Goal: Information Seeking & Learning: Learn about a topic

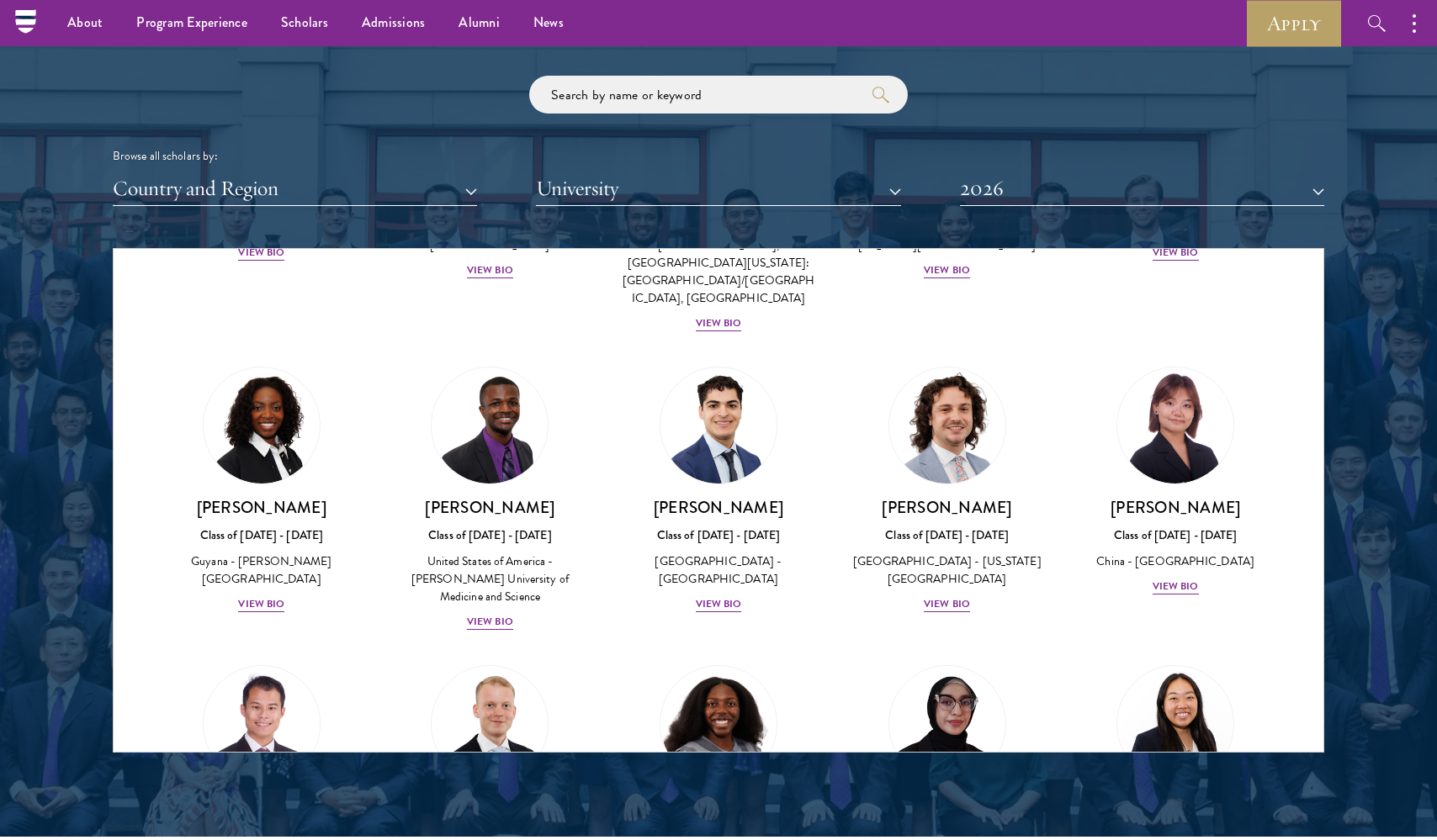
scroll to position [2729, 0]
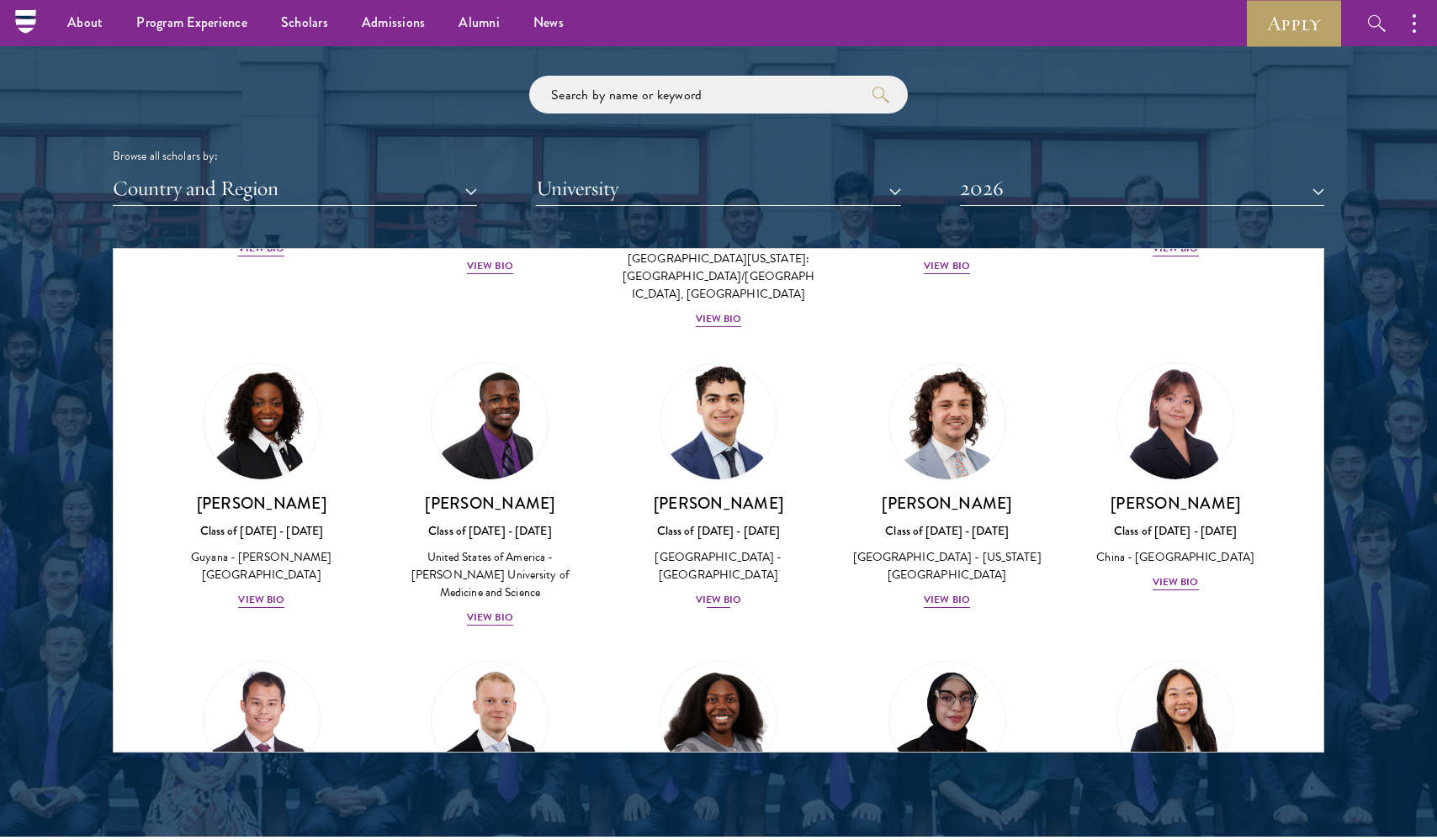
click at [709, 592] on div "View Bio" at bounding box center [718, 600] width 46 height 16
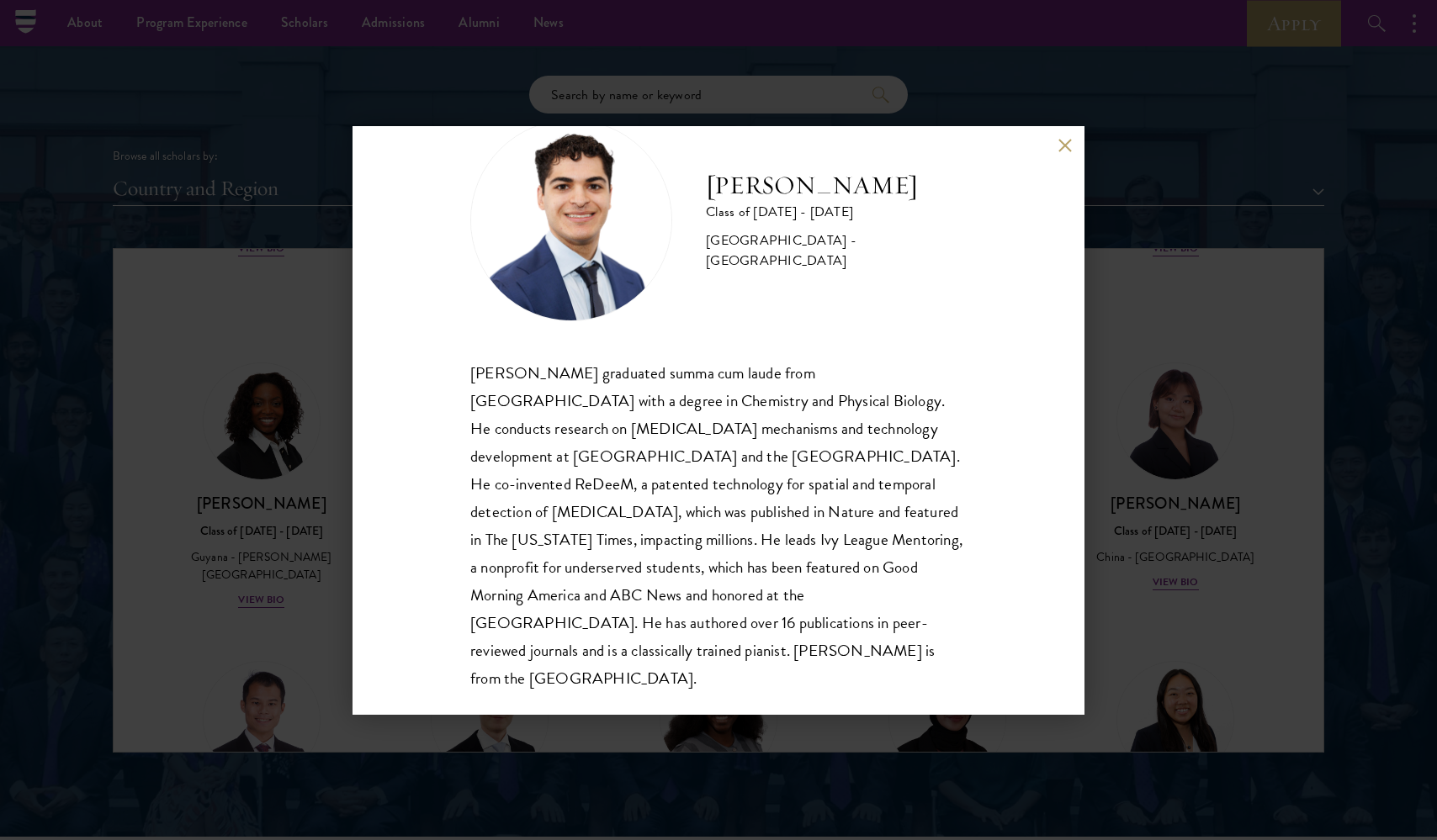
scroll to position [1997, 0]
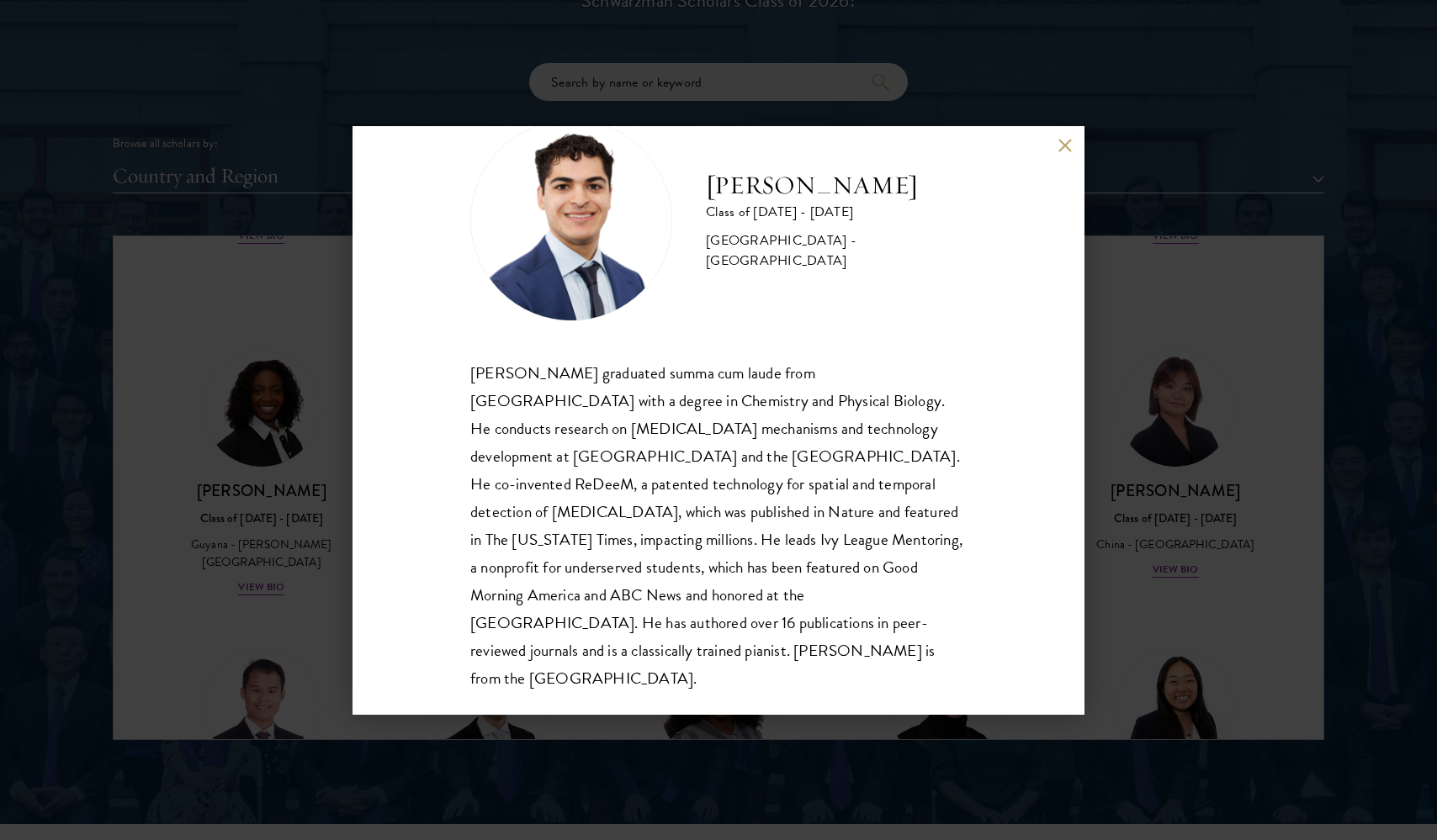
drag, startPoint x: 521, startPoint y: 650, endPoint x: 429, endPoint y: 320, distance: 342.6
click at [429, 320] on div "[PERSON_NAME] Class of [DATE] - [DATE] [GEOGRAPHIC_DATA] - [GEOGRAPHIC_DATA] [P…" at bounding box center [718, 420] width 731 height 589
click at [393, 347] on div "[PERSON_NAME] Class of [DATE] - [DATE] [GEOGRAPHIC_DATA] - [GEOGRAPHIC_DATA] [P…" at bounding box center [718, 420] width 731 height 589
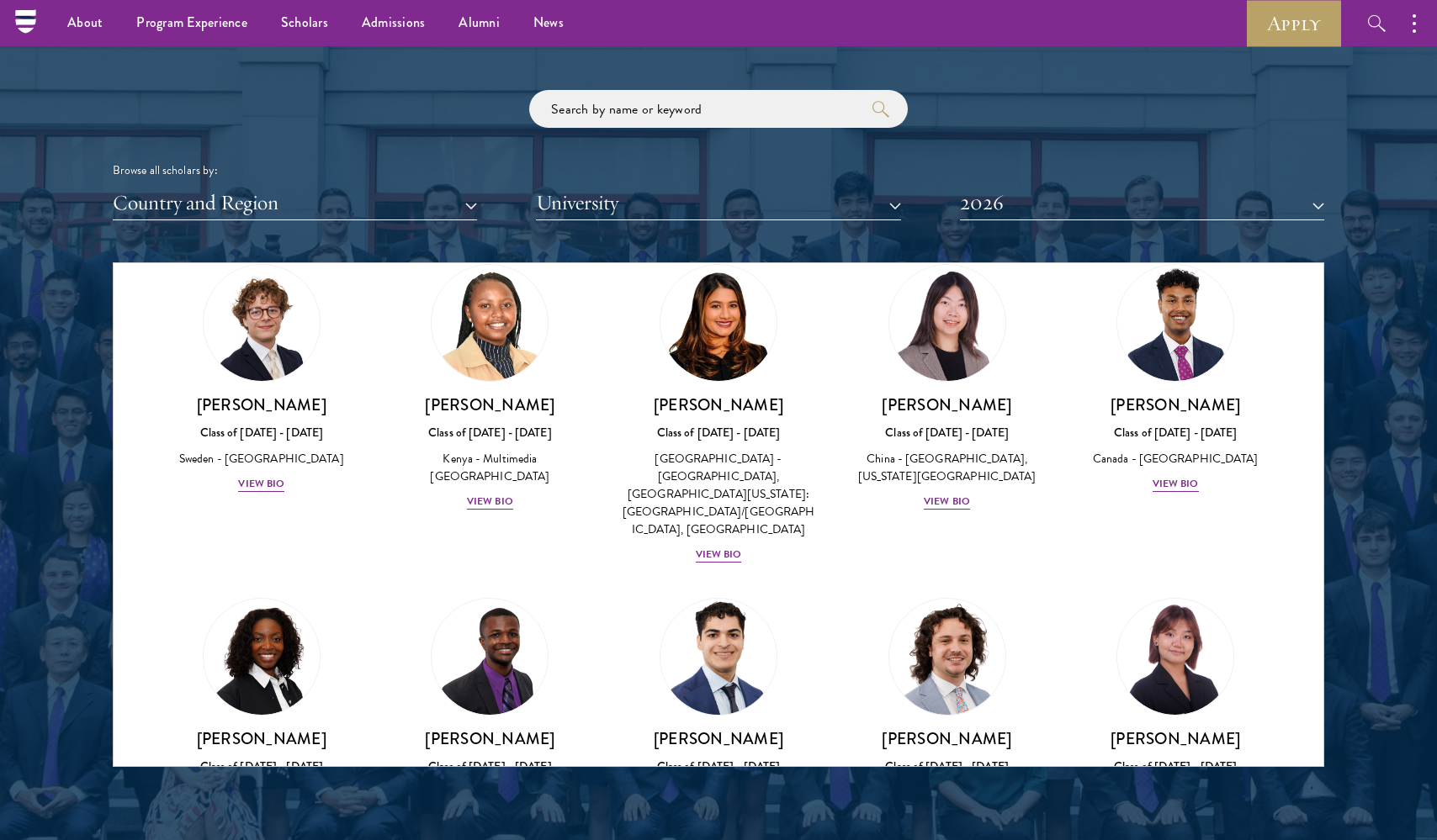
scroll to position [2521, 0]
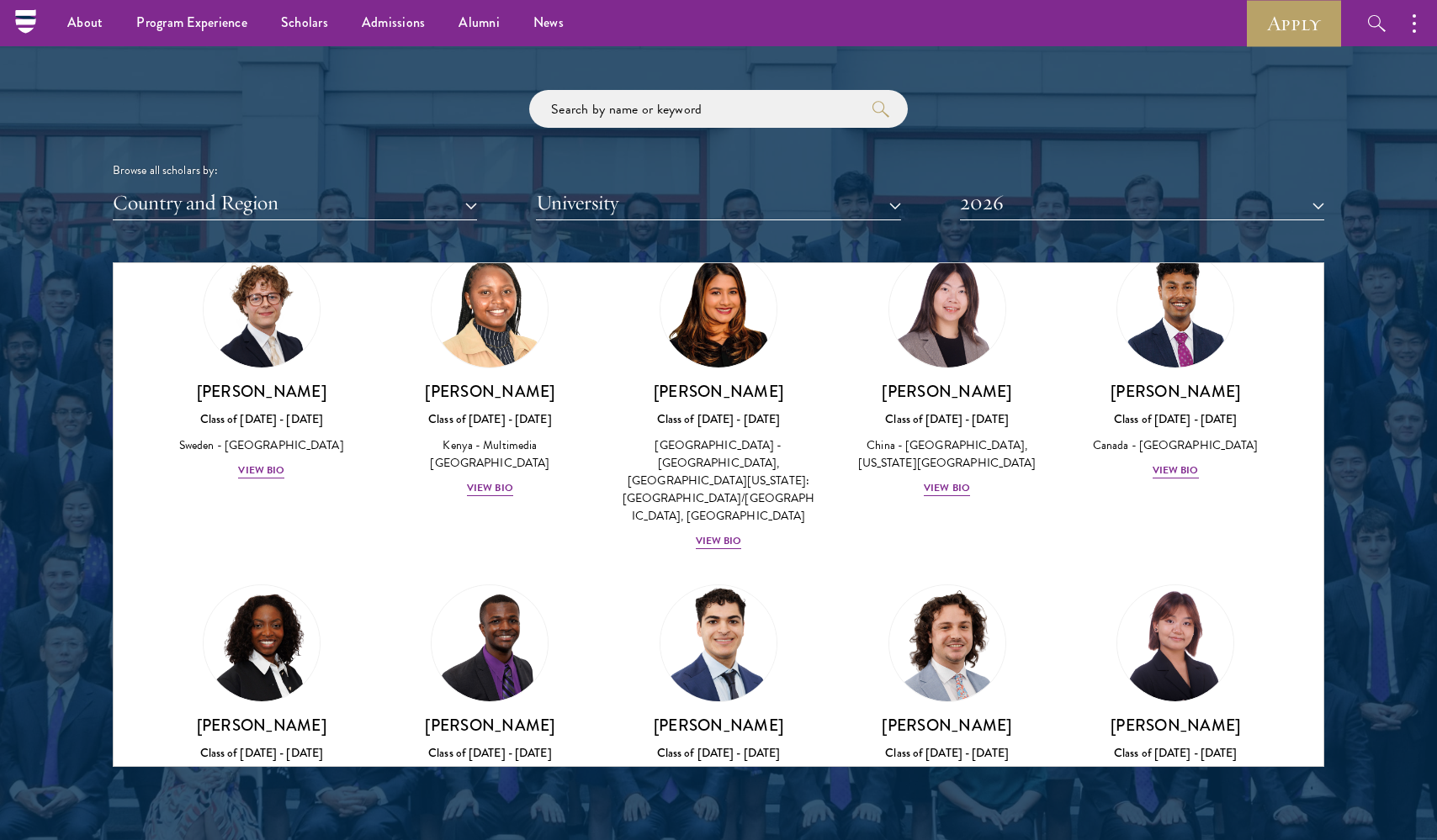
click at [724, 814] on div "View Bio" at bounding box center [718, 822] width 46 height 16
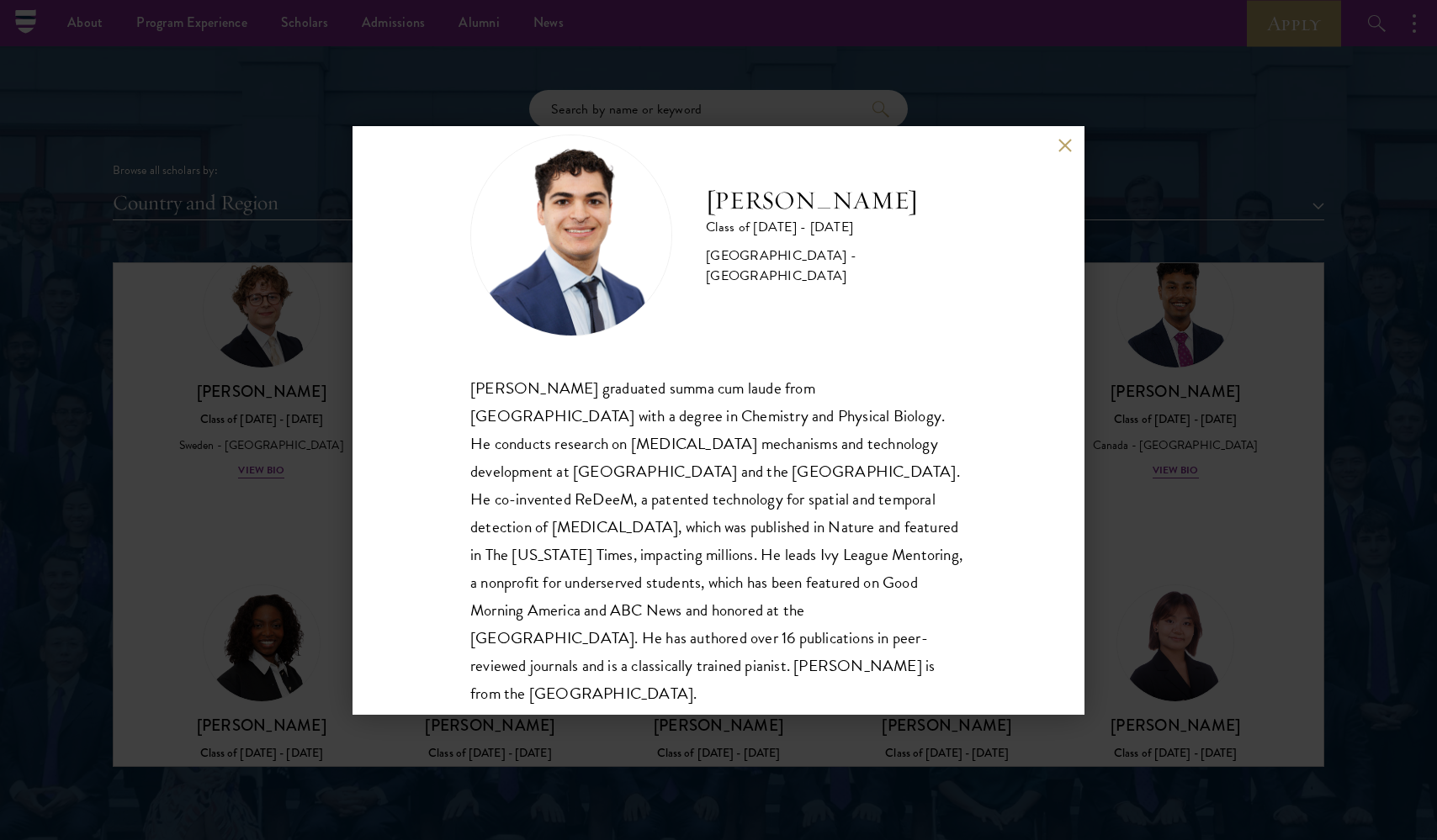
scroll to position [43, 0]
click at [1055, 139] on div "[PERSON_NAME] Class of [DATE] - [DATE] [GEOGRAPHIC_DATA] - [GEOGRAPHIC_DATA] [P…" at bounding box center [718, 420] width 731 height 589
click at [1061, 149] on button at bounding box center [1065, 146] width 14 height 14
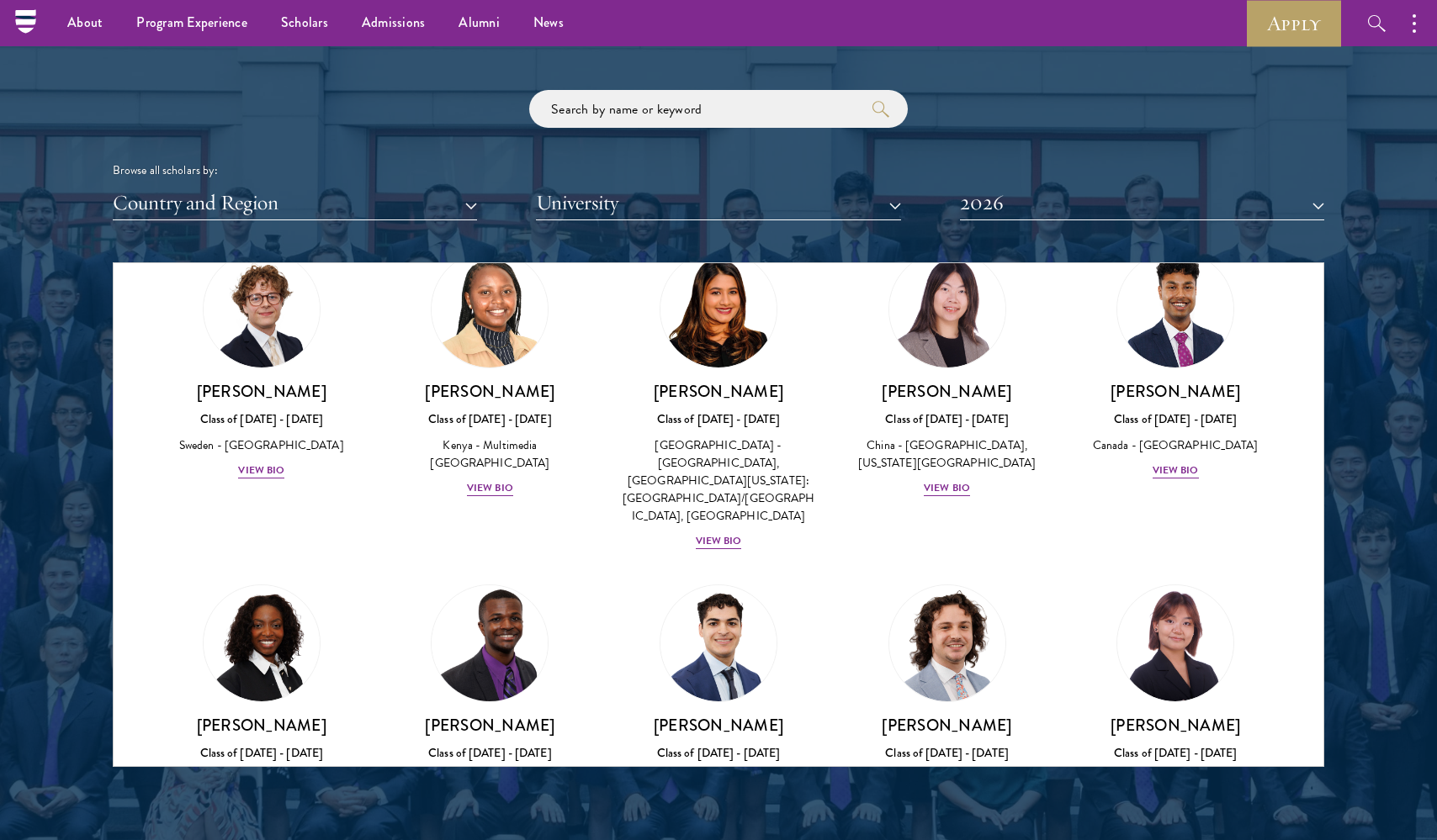
click at [508, 832] on div "View Bio" at bounding box center [490, 840] width 46 height 16
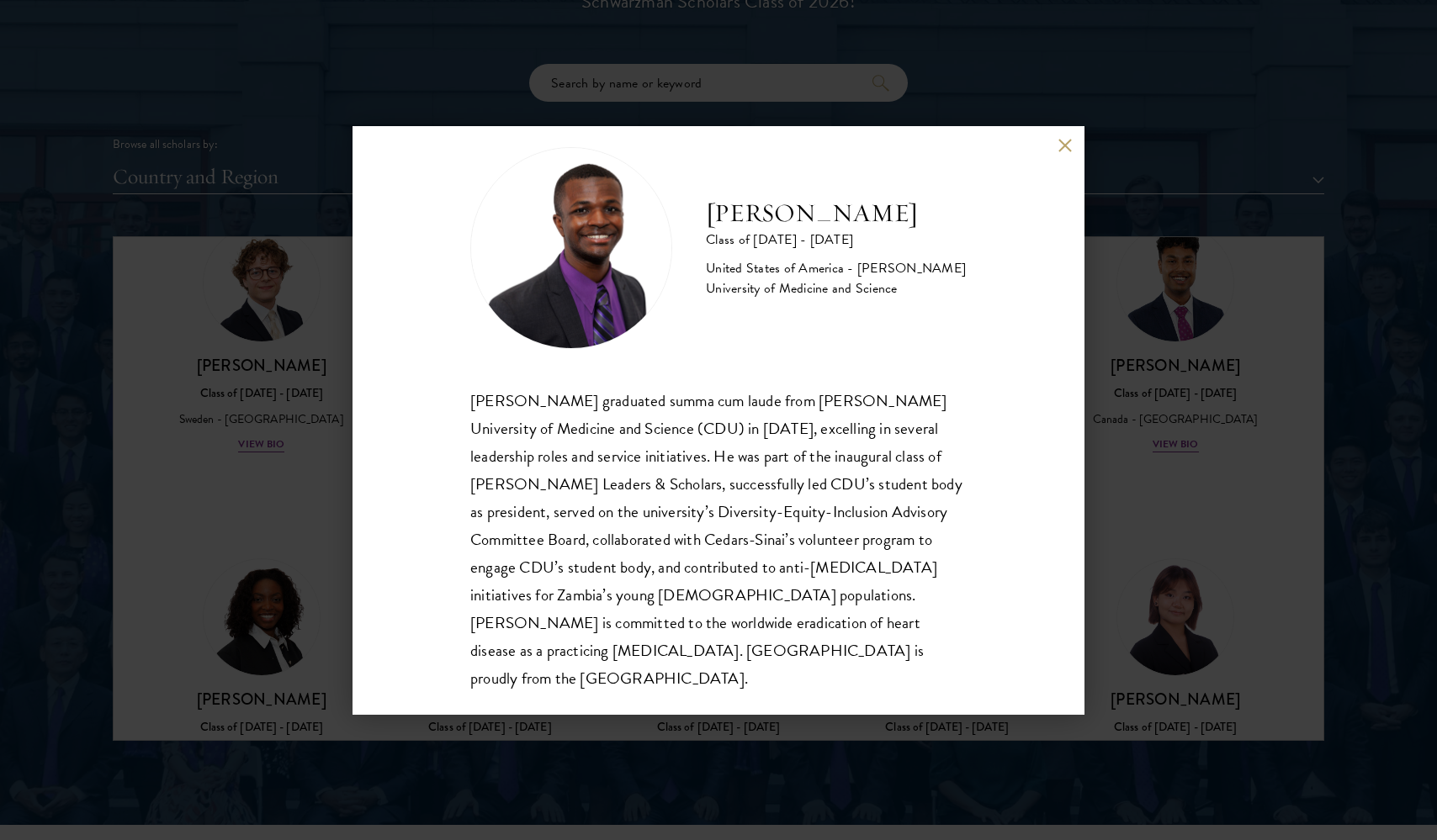
scroll to position [1998, 0]
click at [1064, 150] on button at bounding box center [1065, 146] width 14 height 14
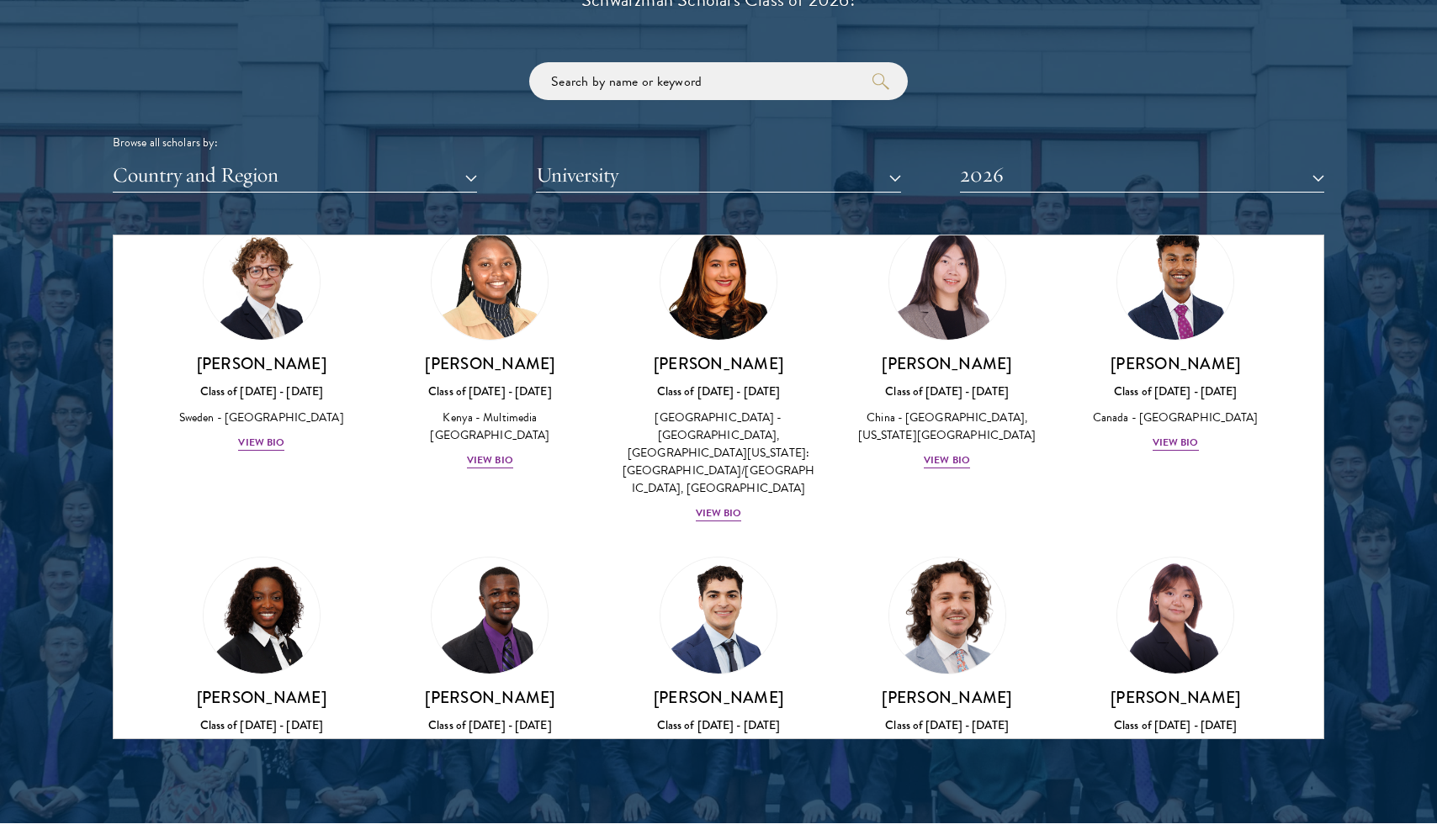
click at [944, 786] on div "View Bio" at bounding box center [947, 794] width 46 height 16
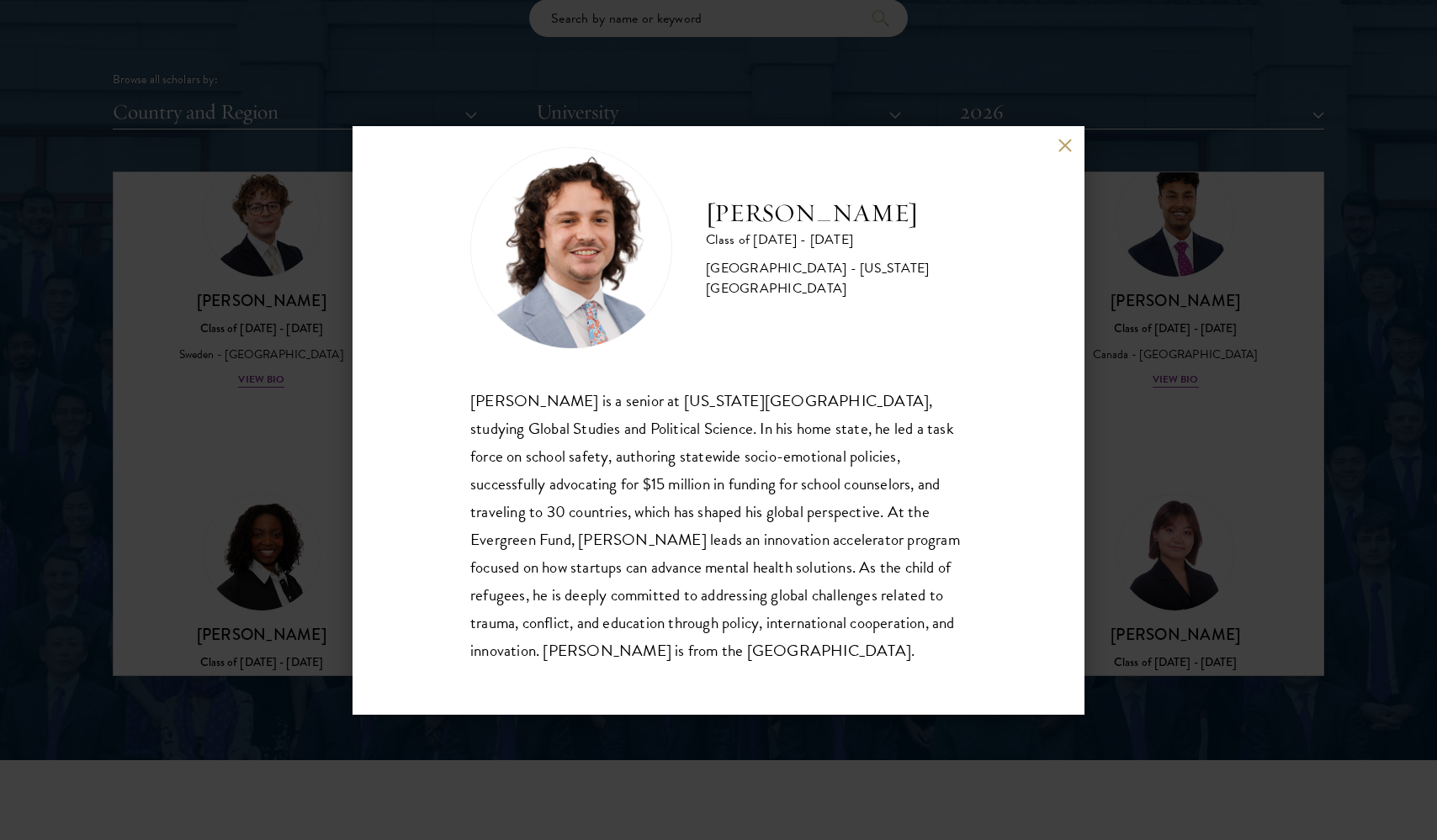
scroll to position [2062, 0]
click at [1061, 146] on button at bounding box center [1065, 146] width 14 height 14
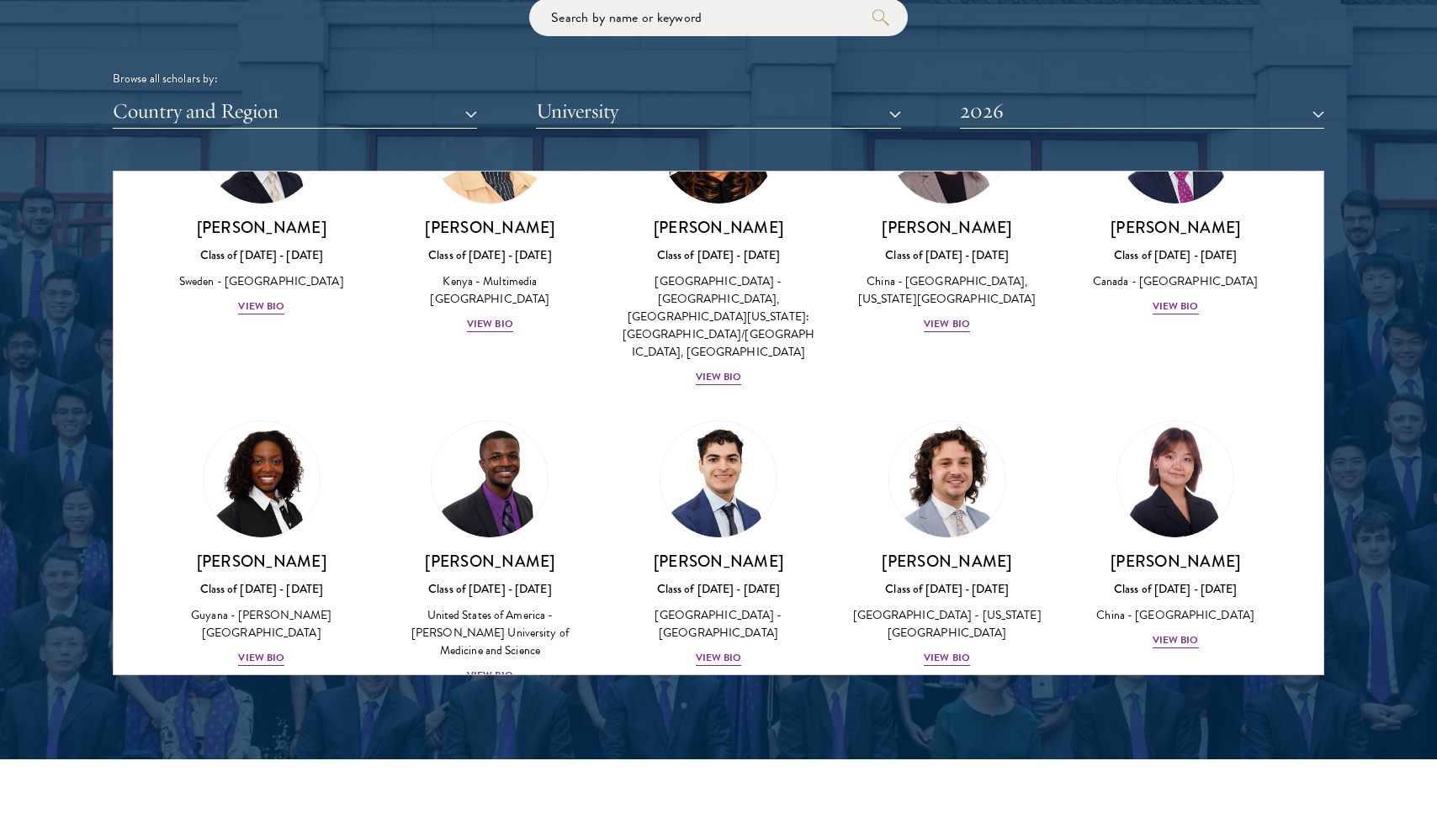
scroll to position [2596, 0]
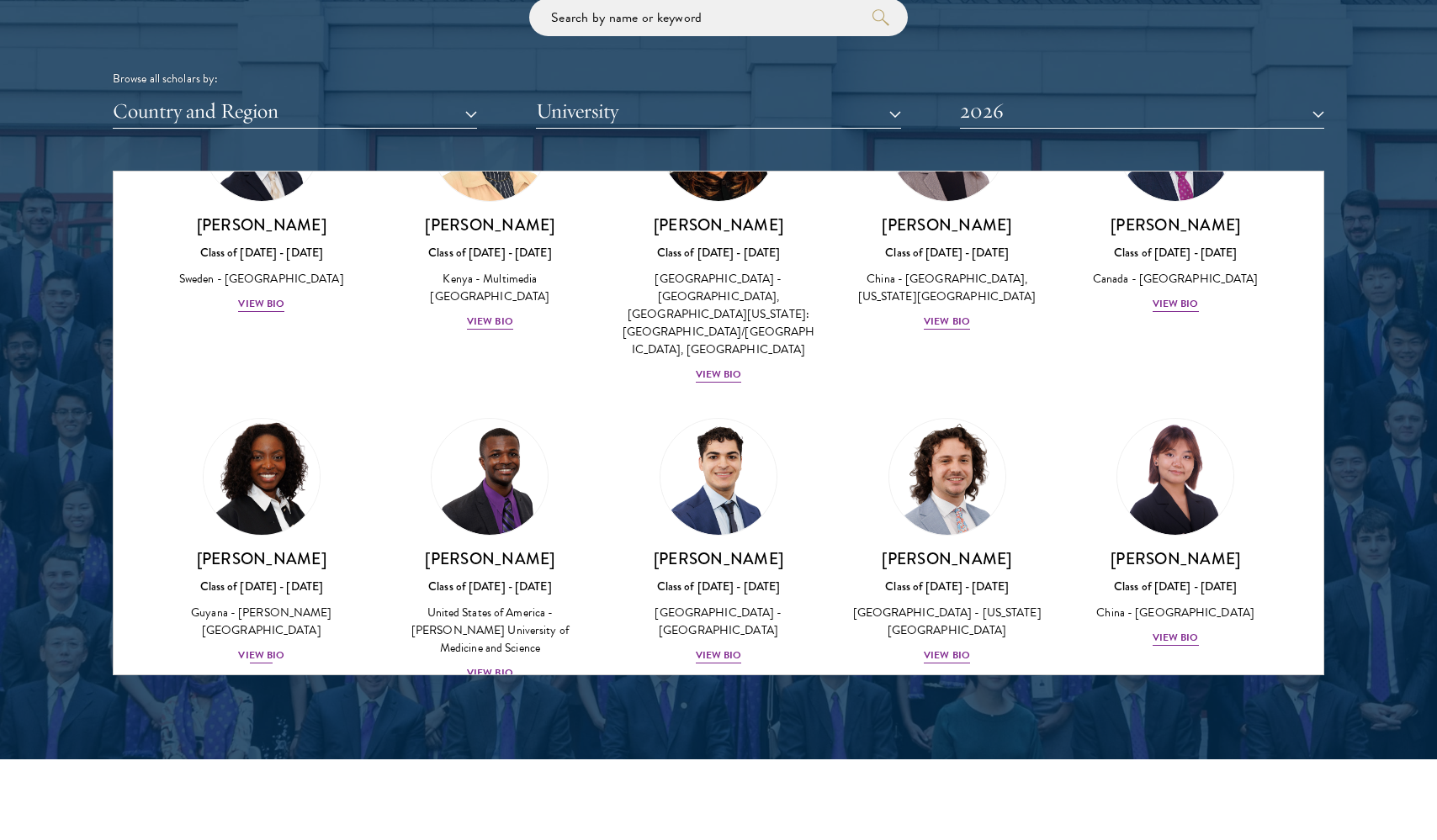
click at [263, 647] on div "View Bio" at bounding box center [261, 655] width 46 height 16
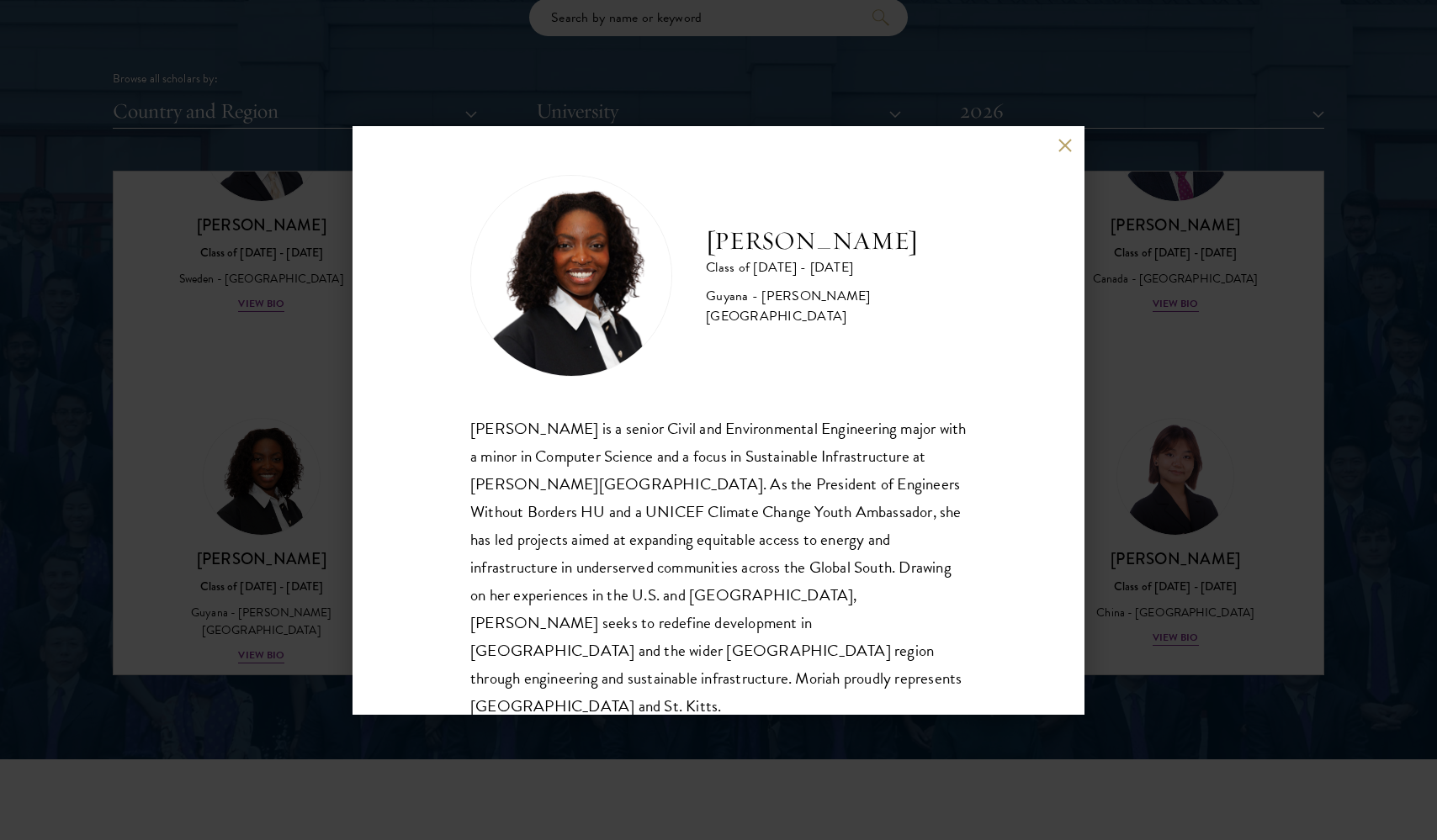
scroll to position [2077, 0]
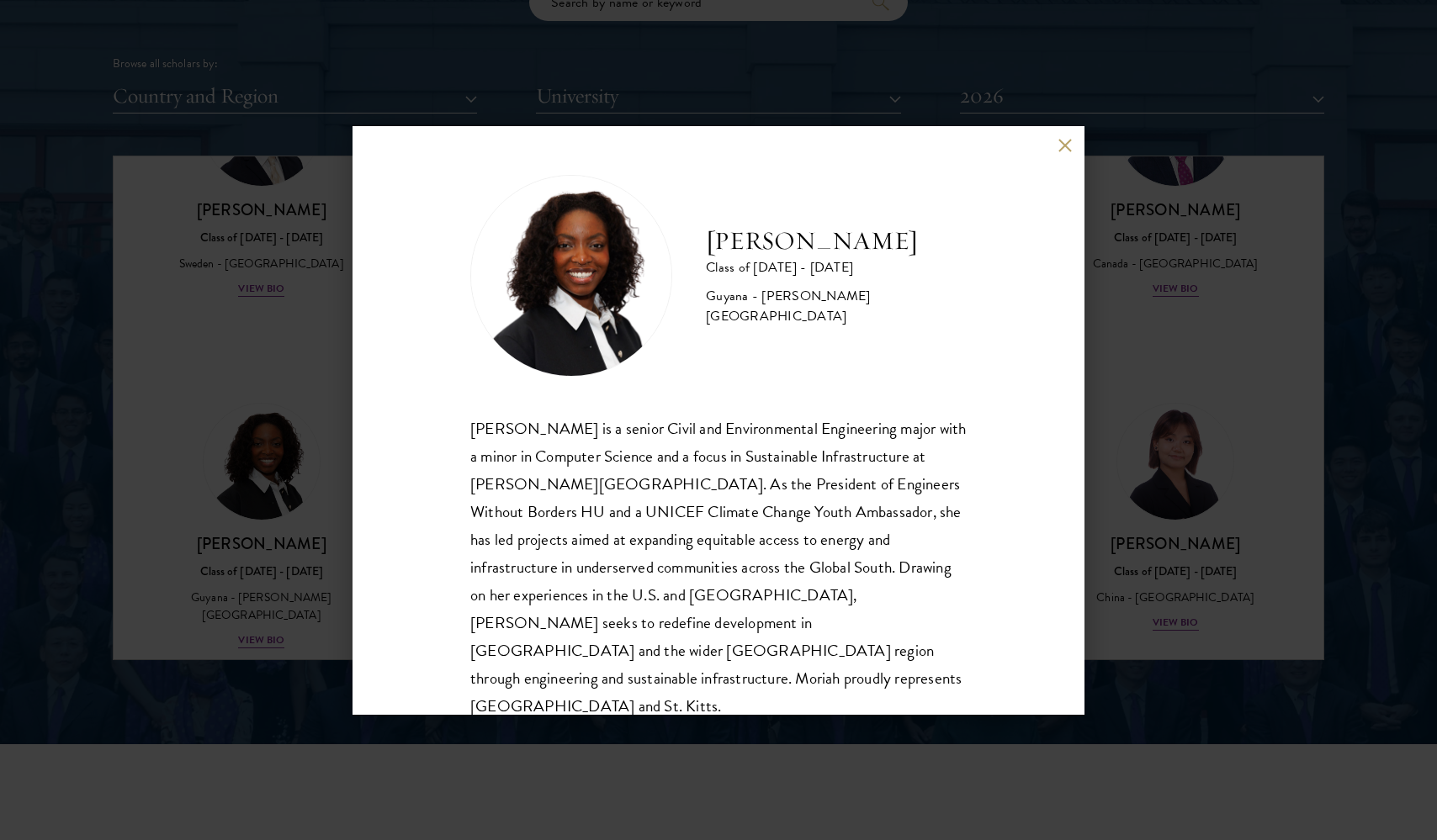
click at [1062, 148] on button at bounding box center [1065, 146] width 14 height 14
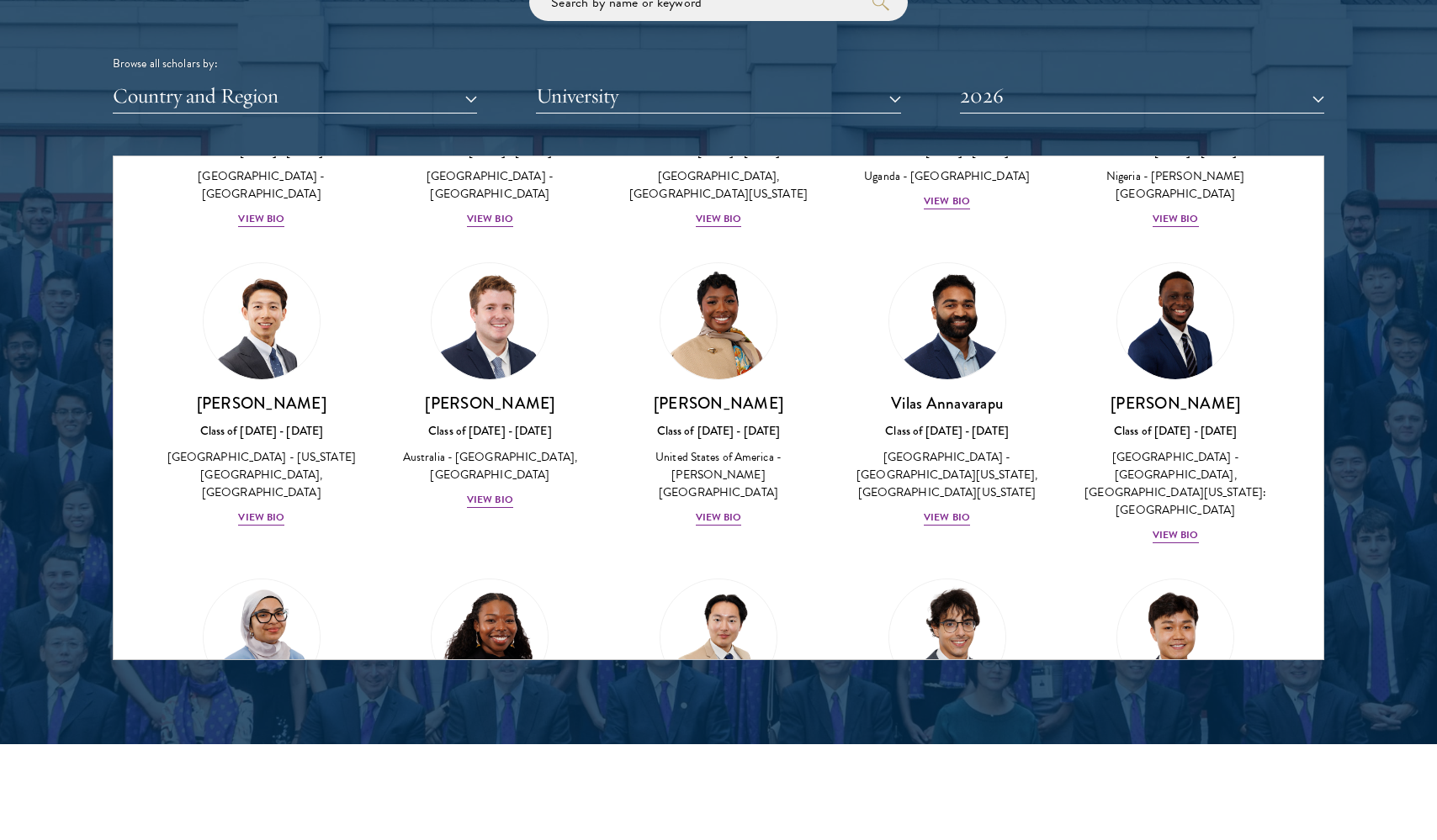
scroll to position [542, 0]
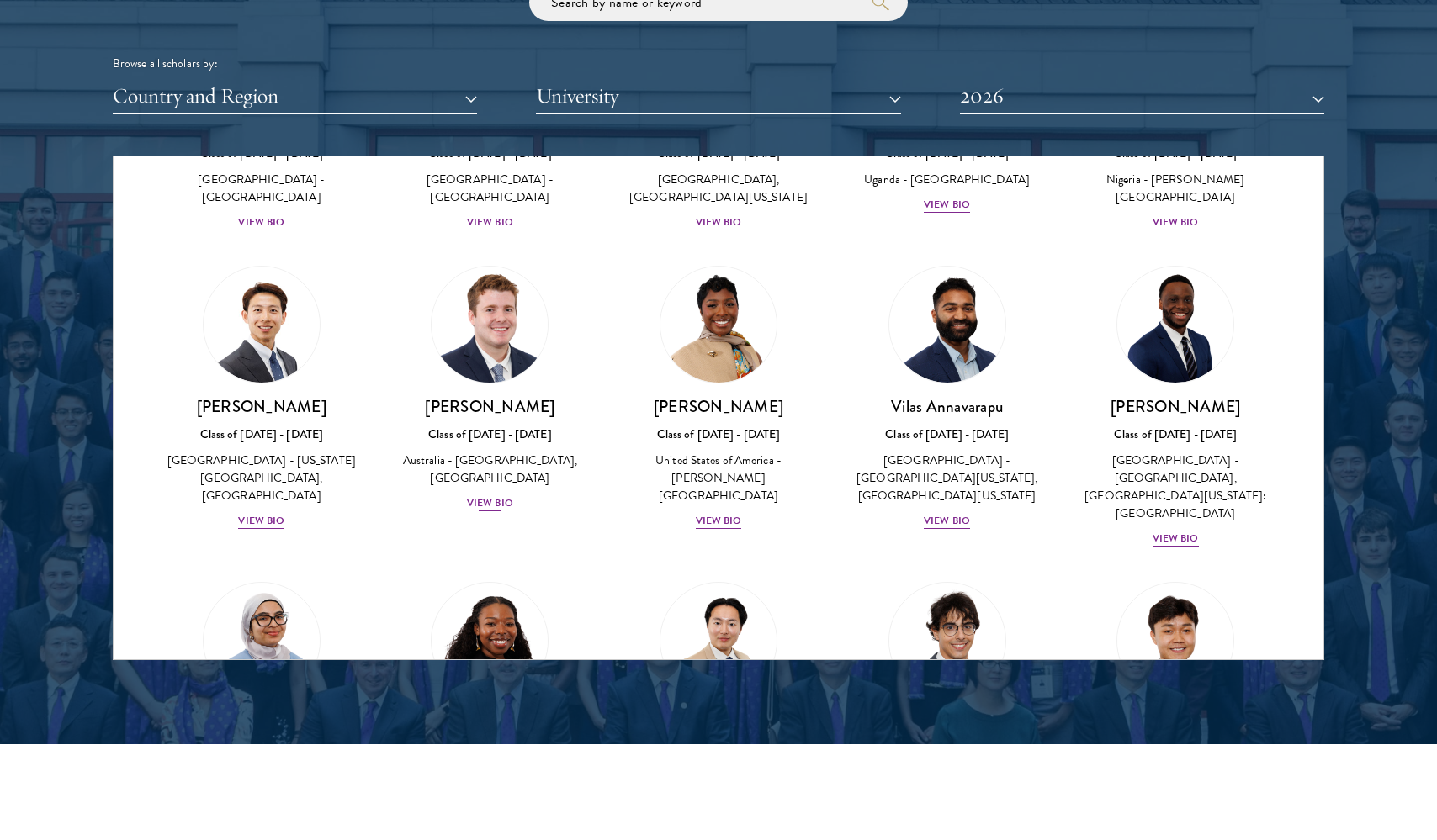
click at [501, 511] on div "View Bio" at bounding box center [490, 503] width 46 height 16
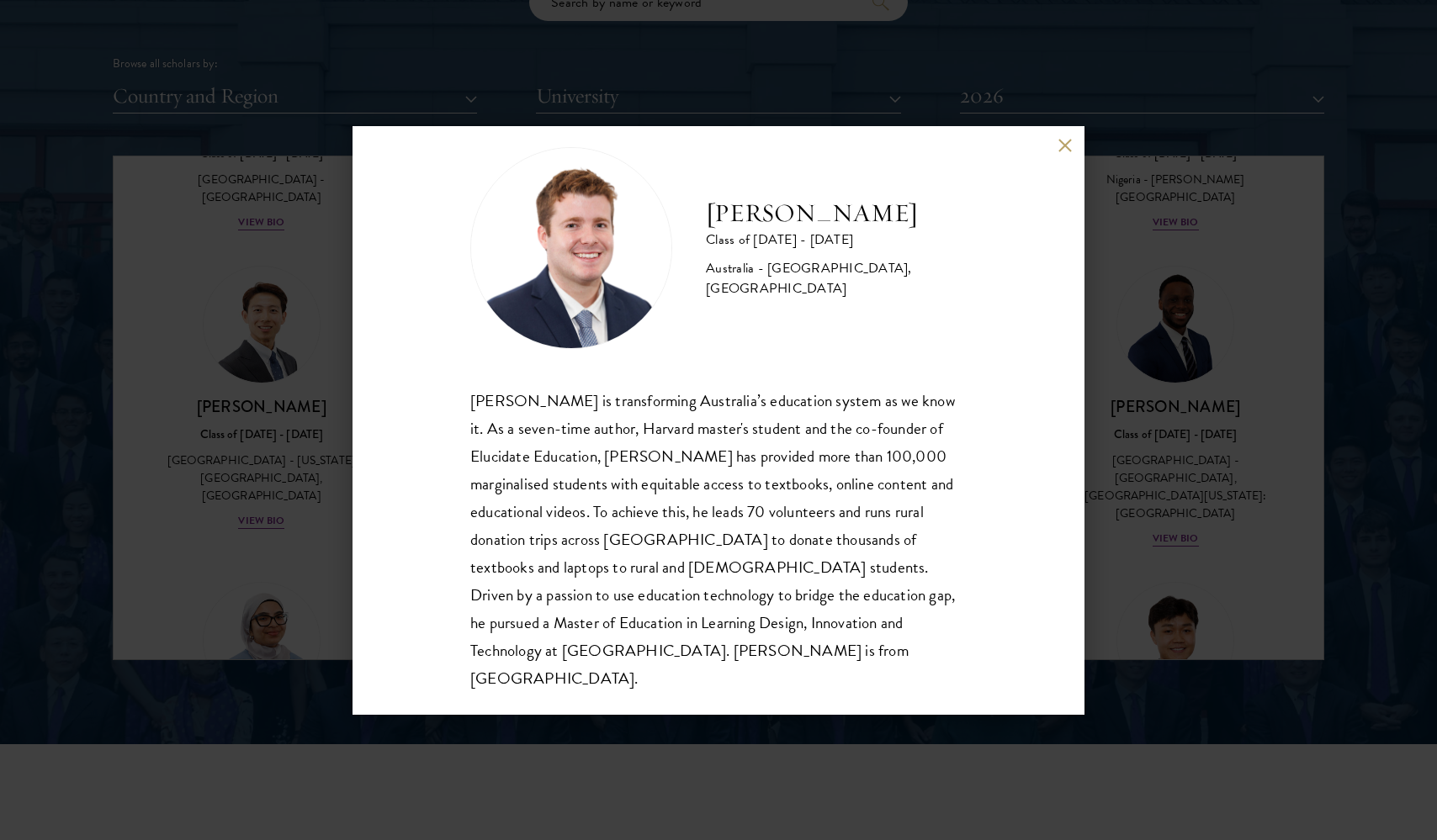
scroll to position [2099, 0]
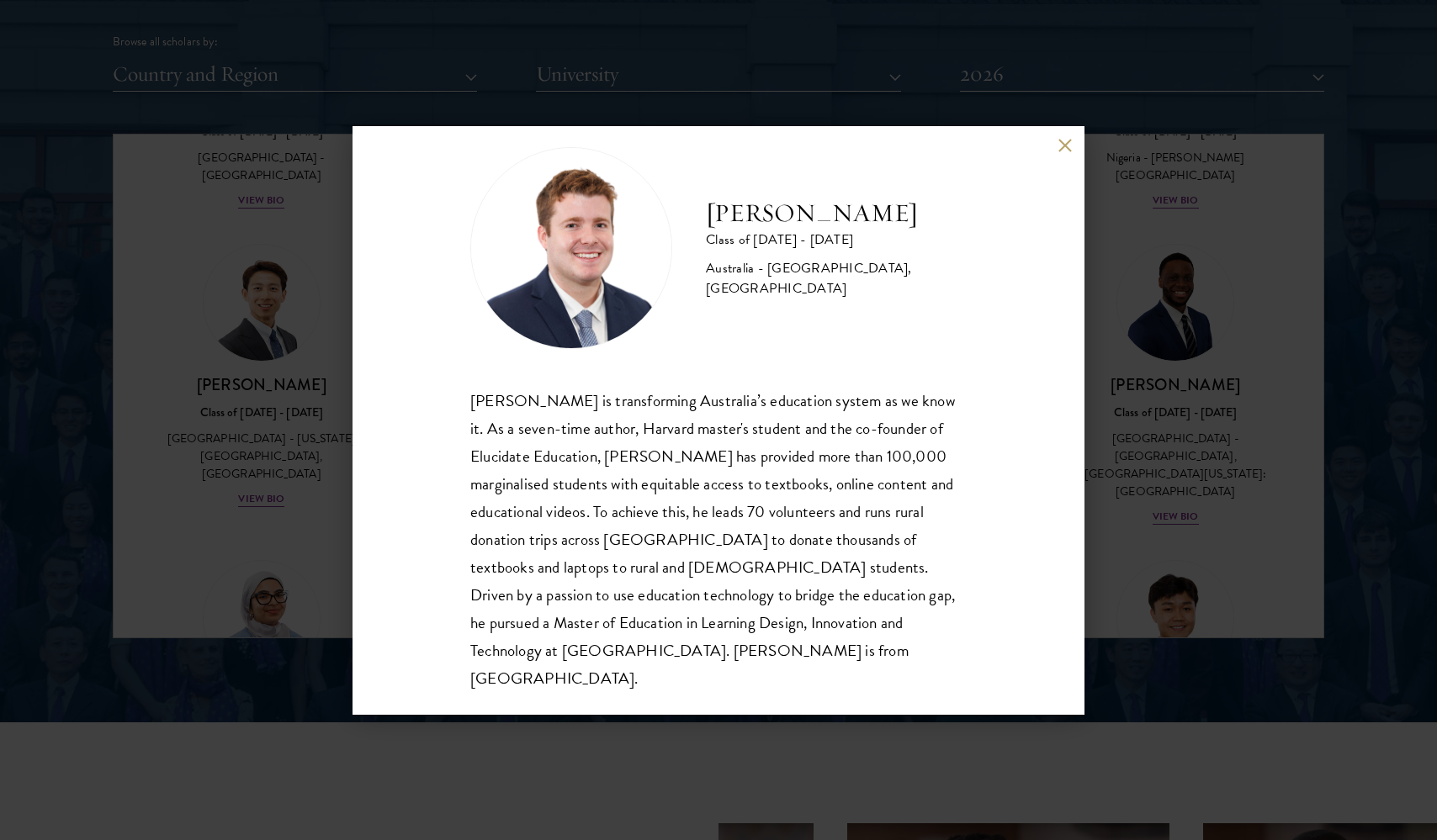
click at [1063, 147] on button at bounding box center [1065, 146] width 14 height 14
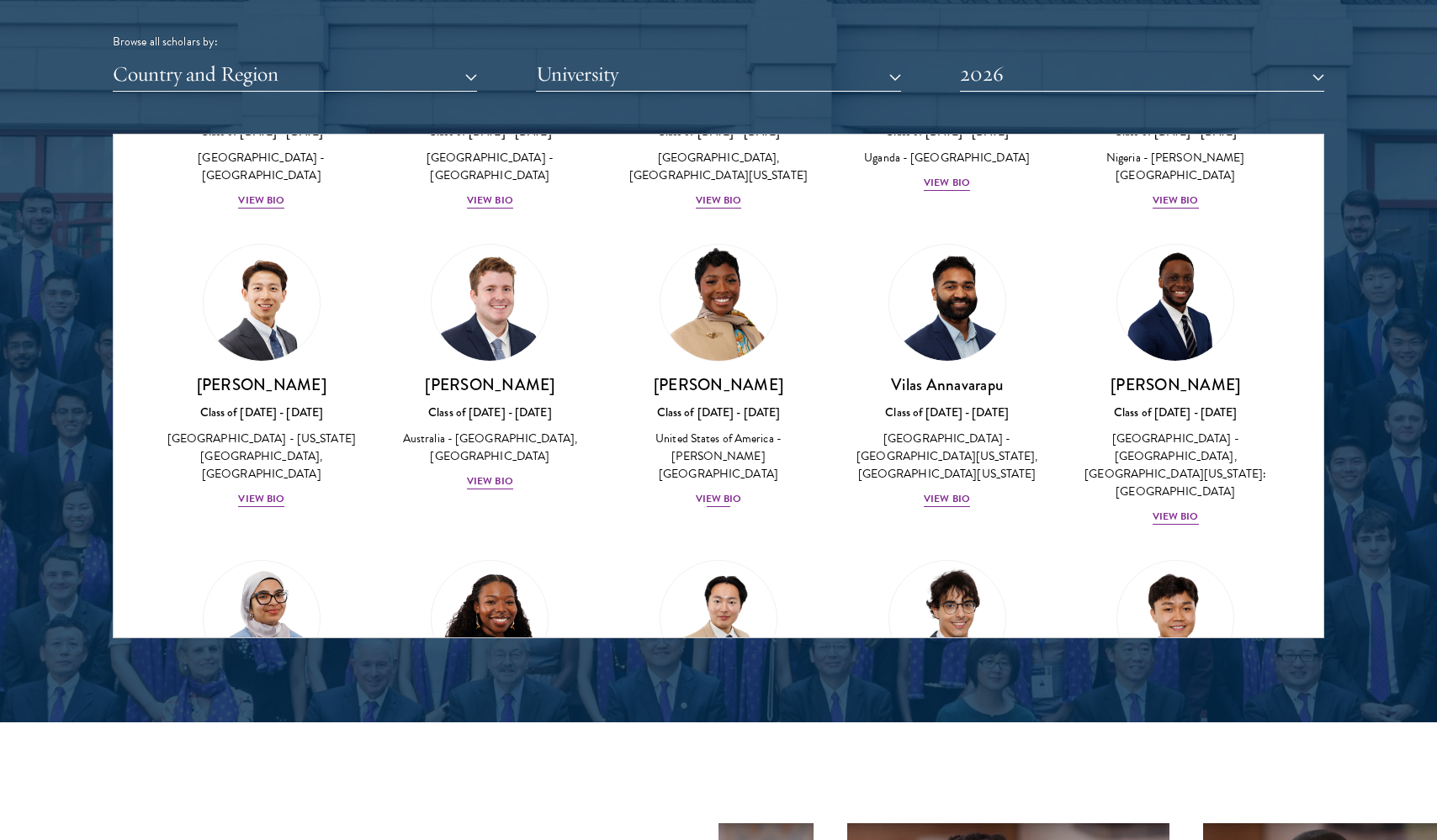
scroll to position [522, 0]
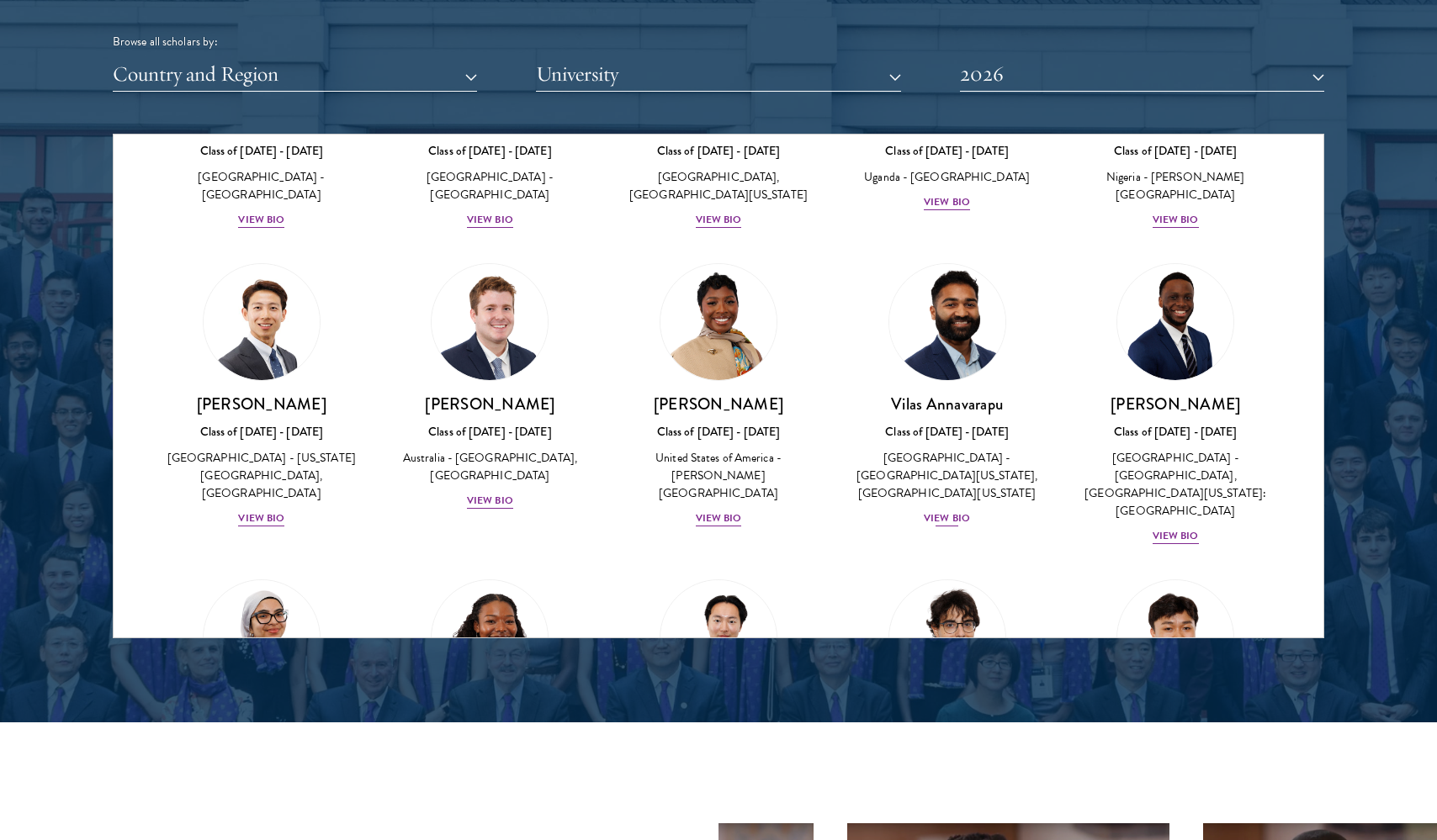
click at [938, 511] on div "View Bio" at bounding box center [947, 519] width 46 height 16
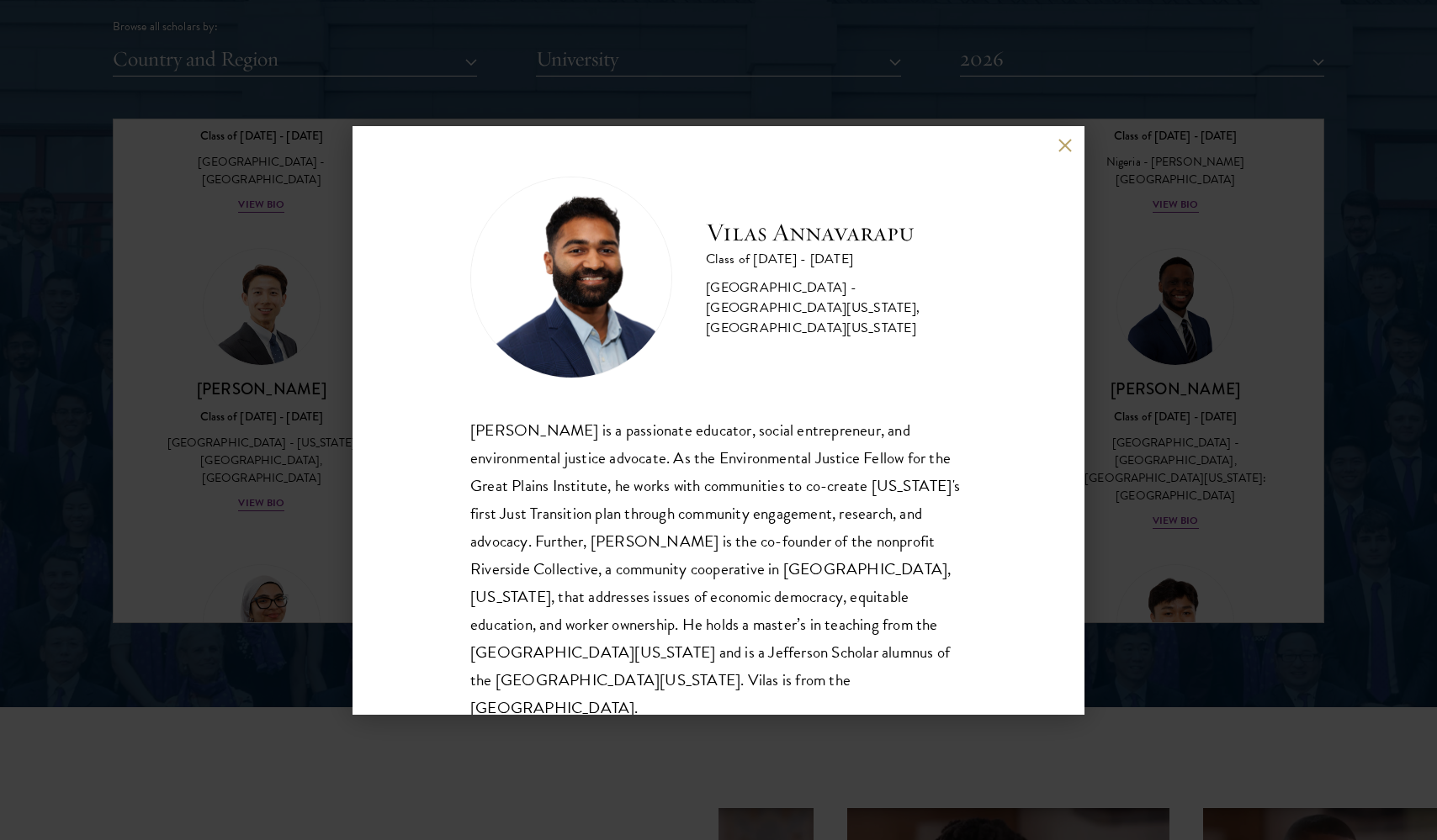
click at [1064, 150] on button at bounding box center [1065, 146] width 14 height 14
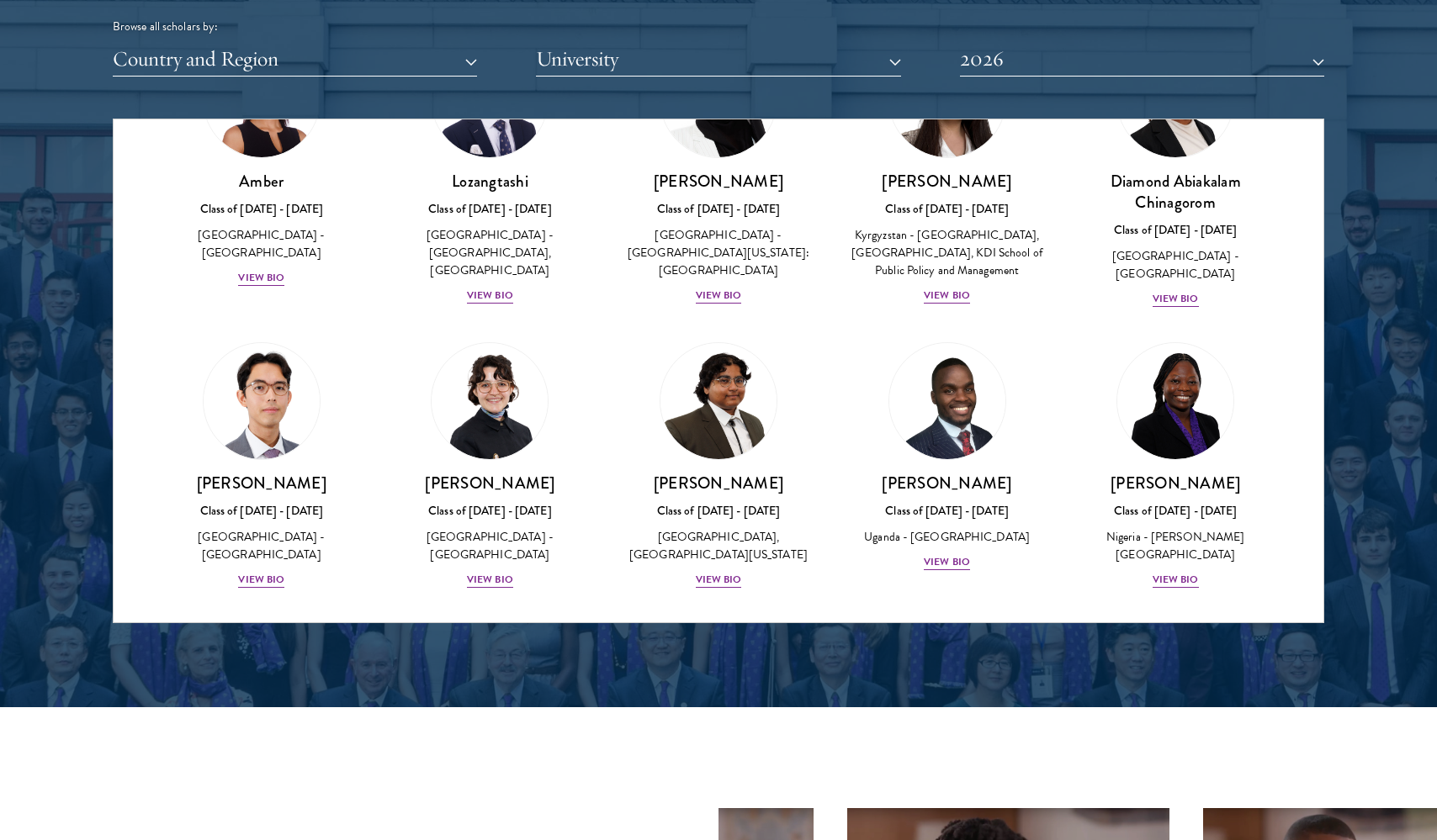
scroll to position [134, 0]
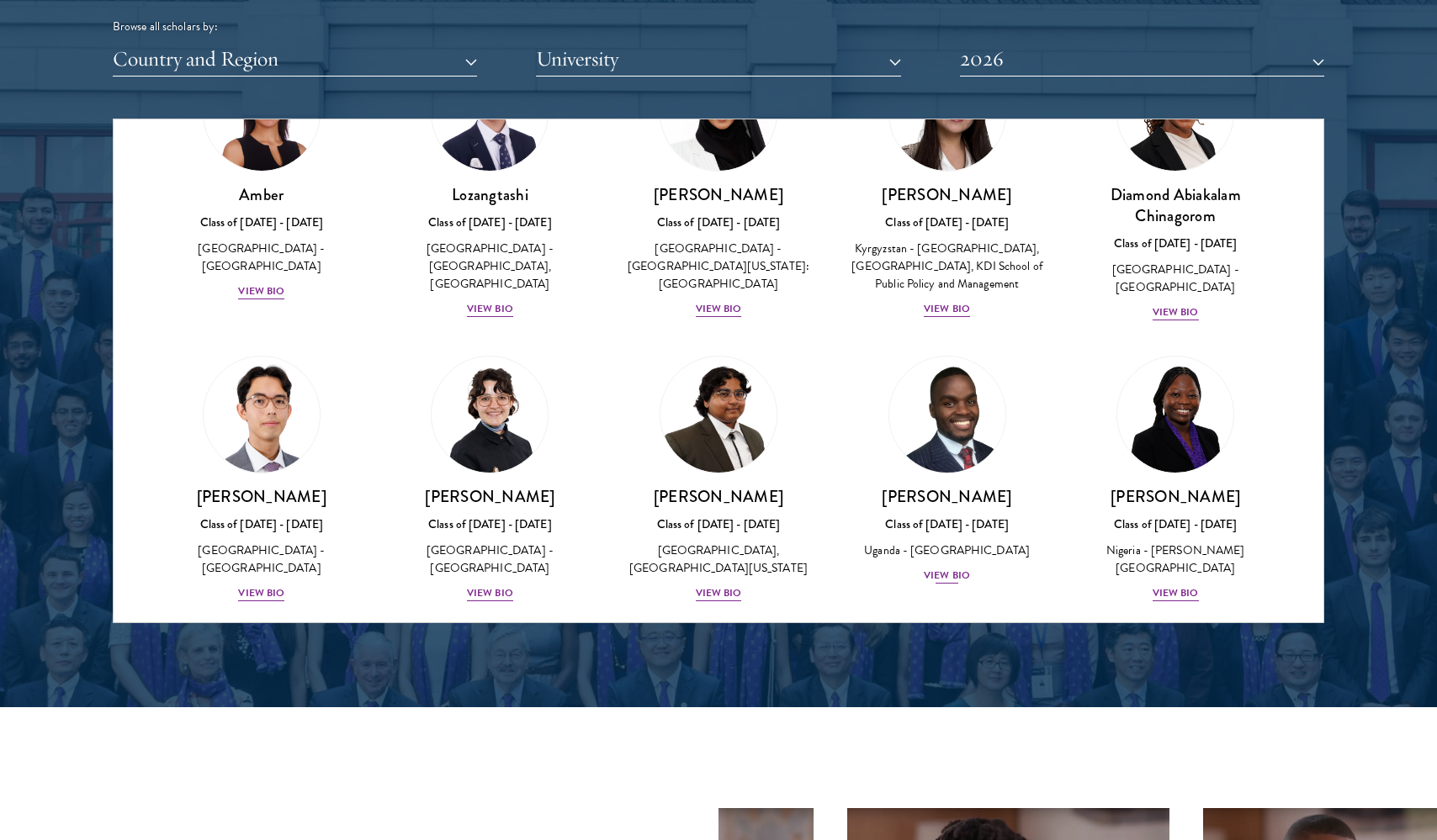
click at [950, 584] on div "View Bio" at bounding box center [947, 576] width 46 height 16
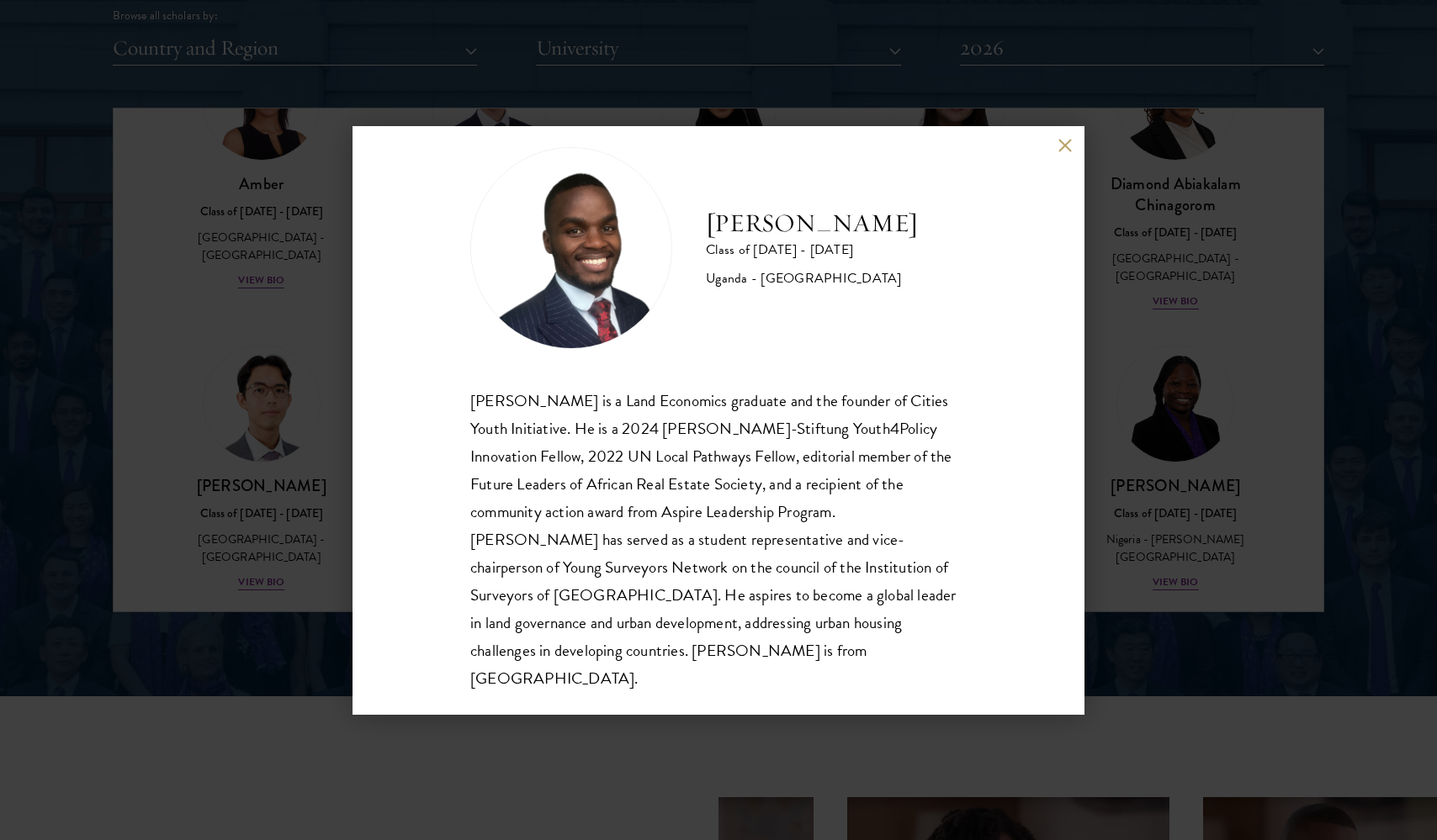
scroll to position [2153, 0]
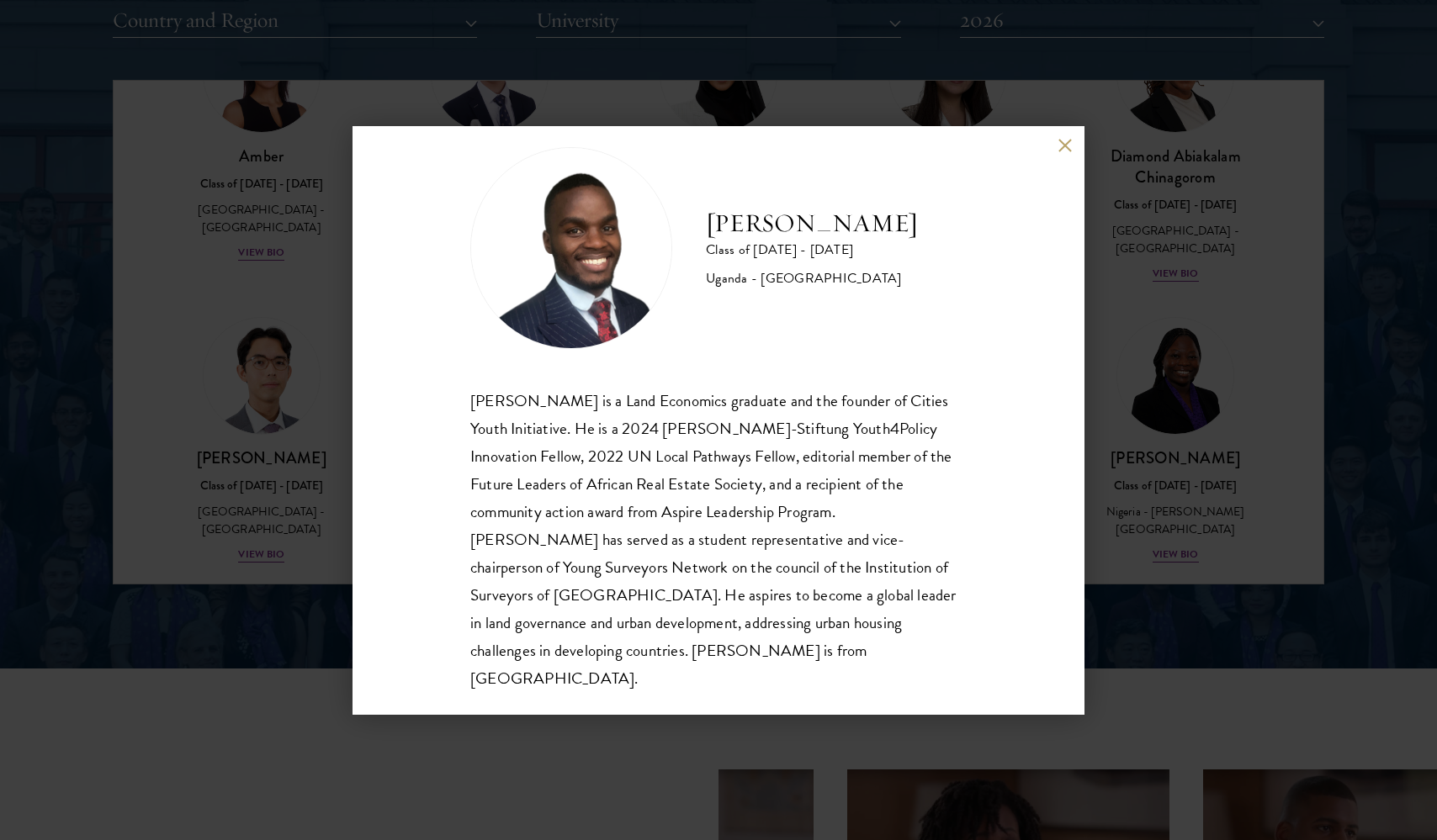
click at [1058, 145] on button at bounding box center [1065, 146] width 14 height 14
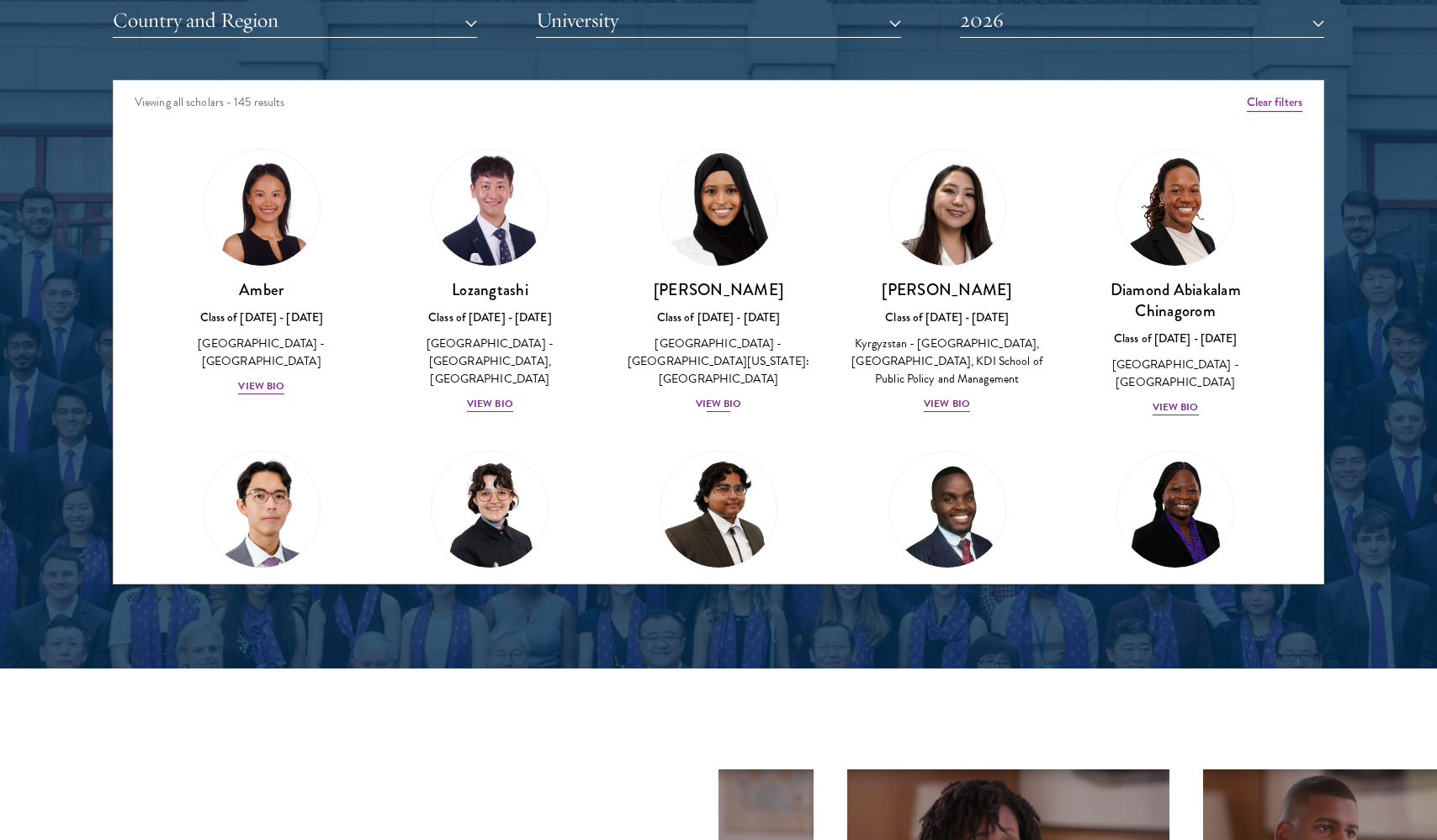
click at [726, 396] on div "View Bio" at bounding box center [718, 404] width 46 height 16
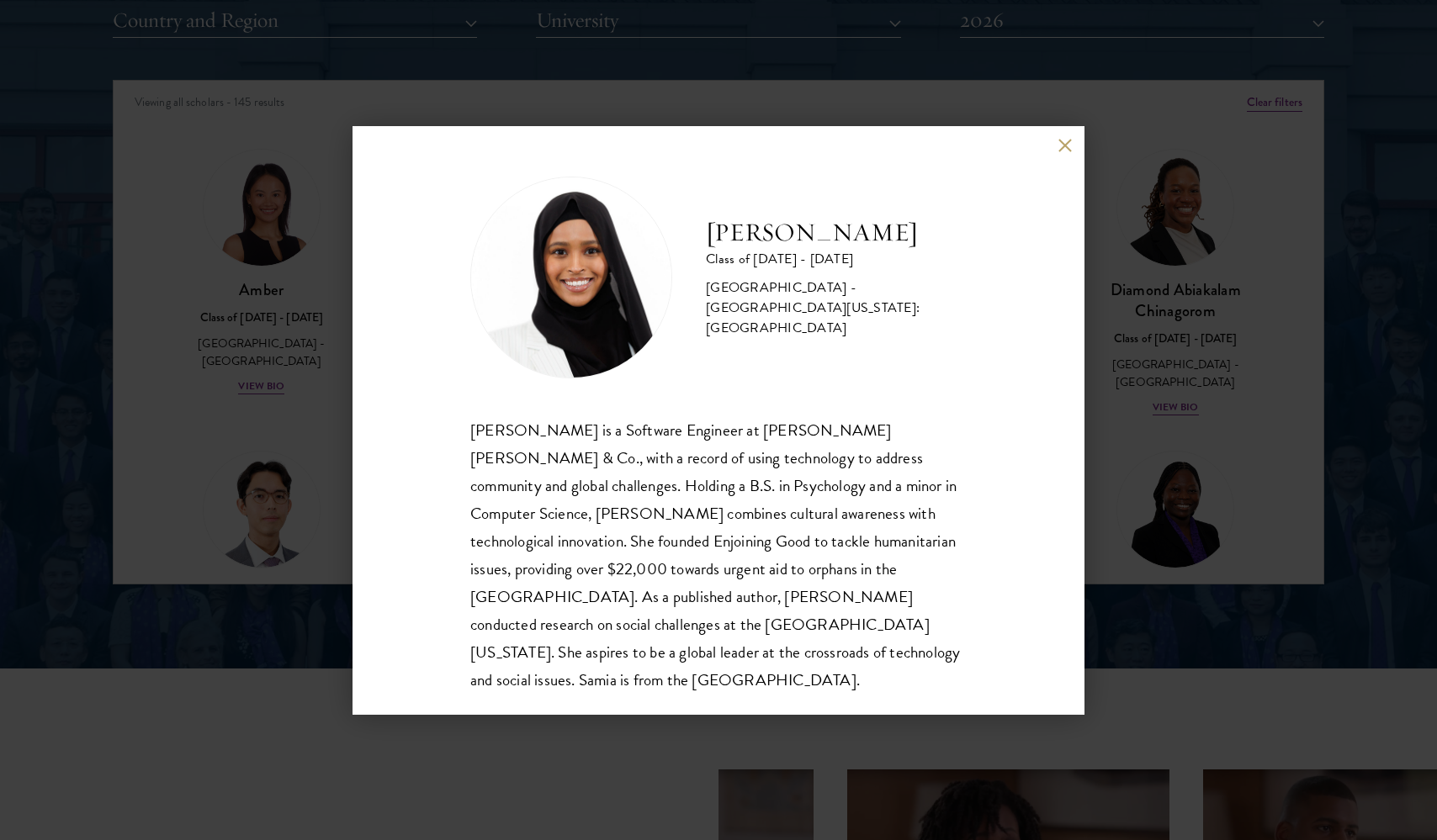
click at [1062, 147] on button at bounding box center [1065, 146] width 14 height 14
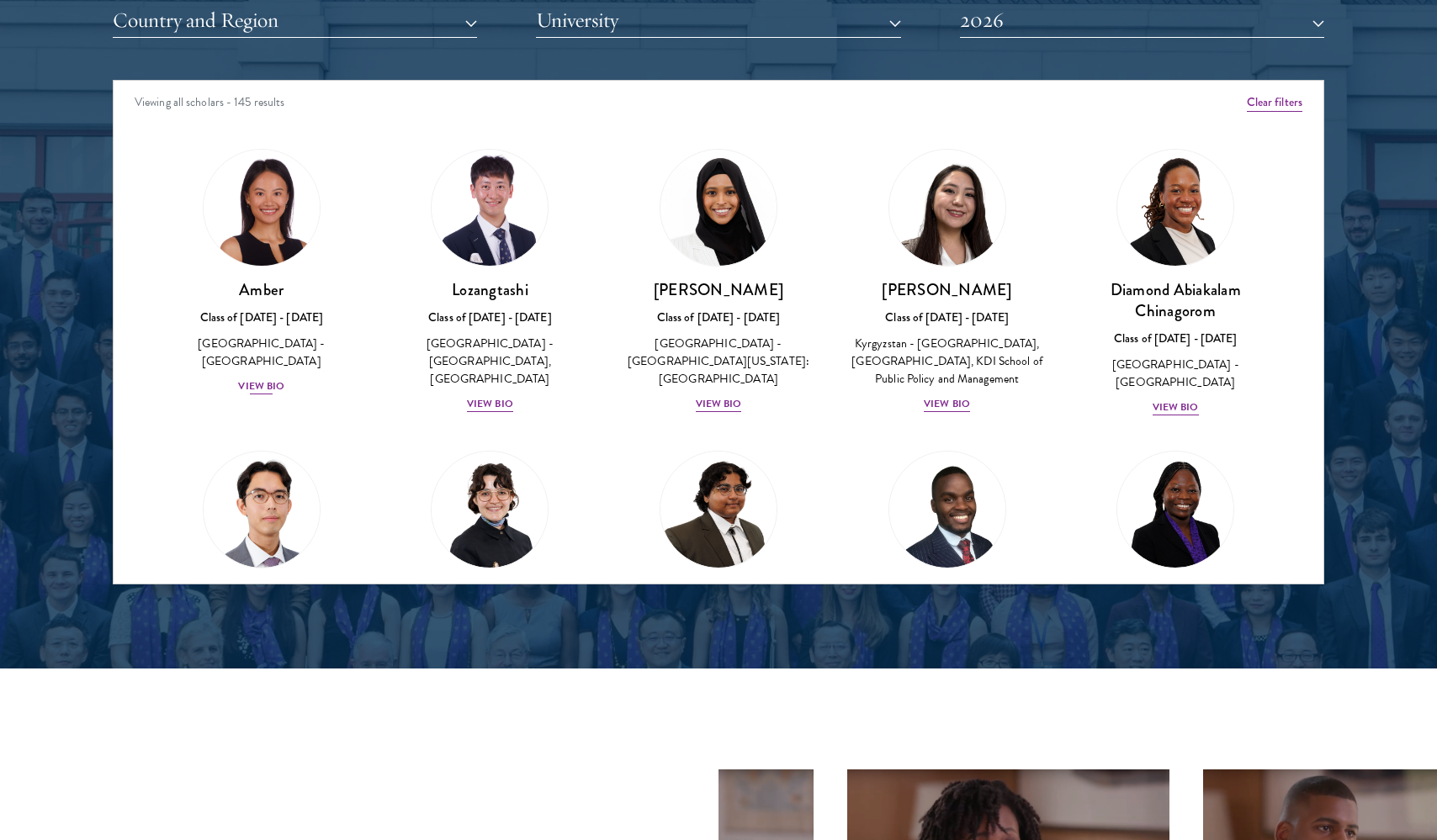
click at [259, 378] on div "View Bio" at bounding box center [261, 386] width 46 height 16
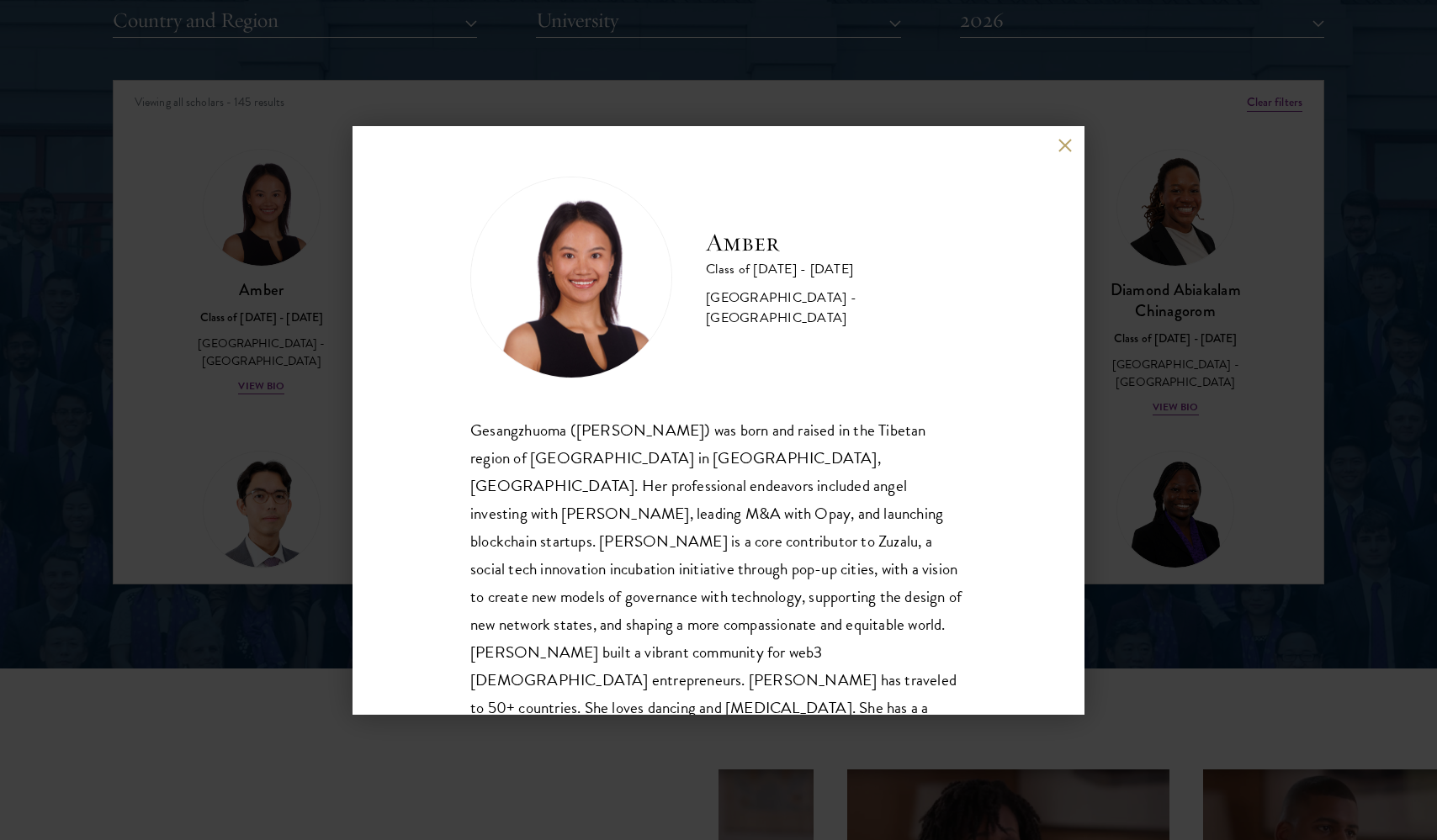
click at [1059, 143] on button at bounding box center [1065, 146] width 14 height 14
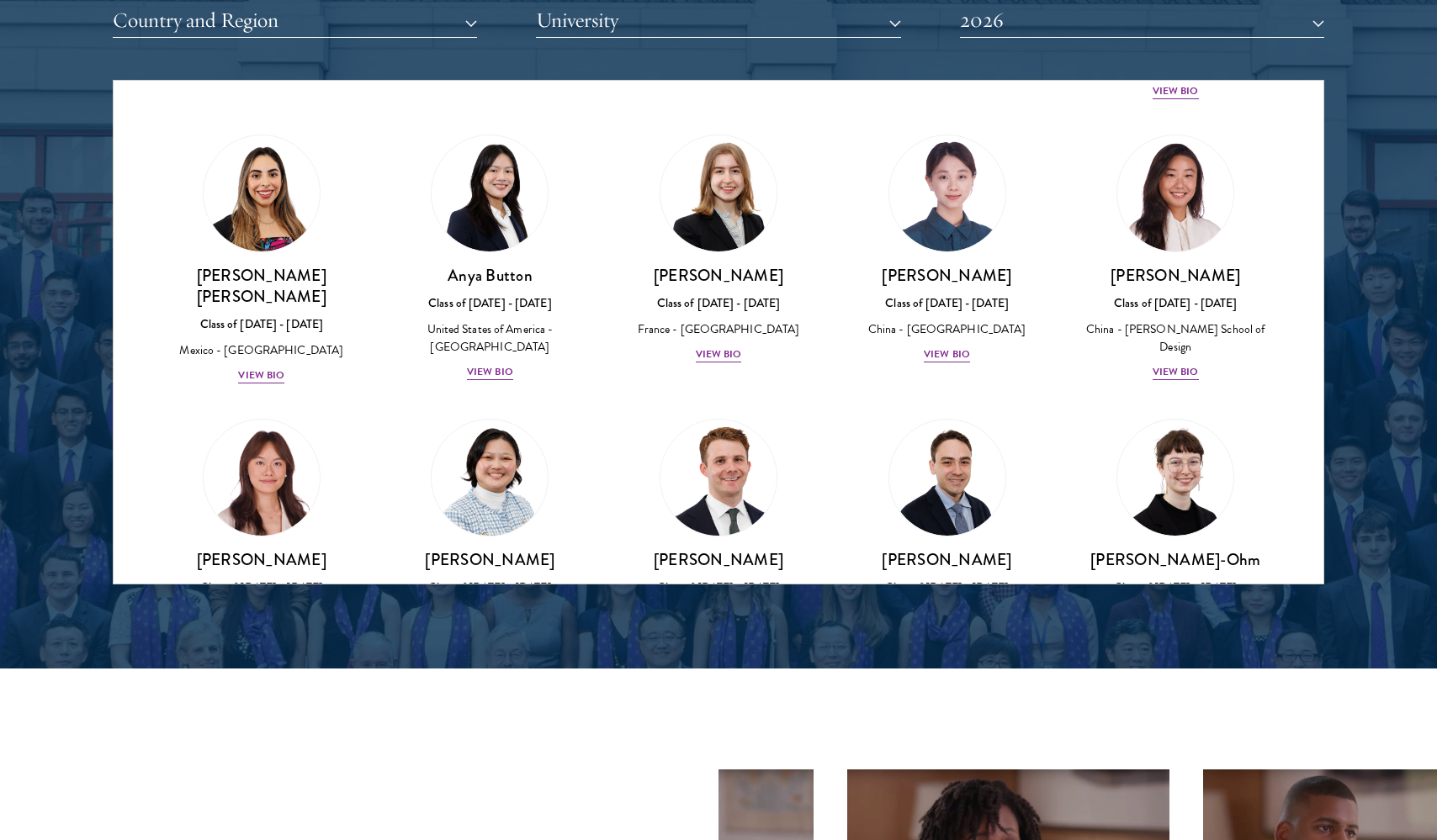
scroll to position [1417, 0]
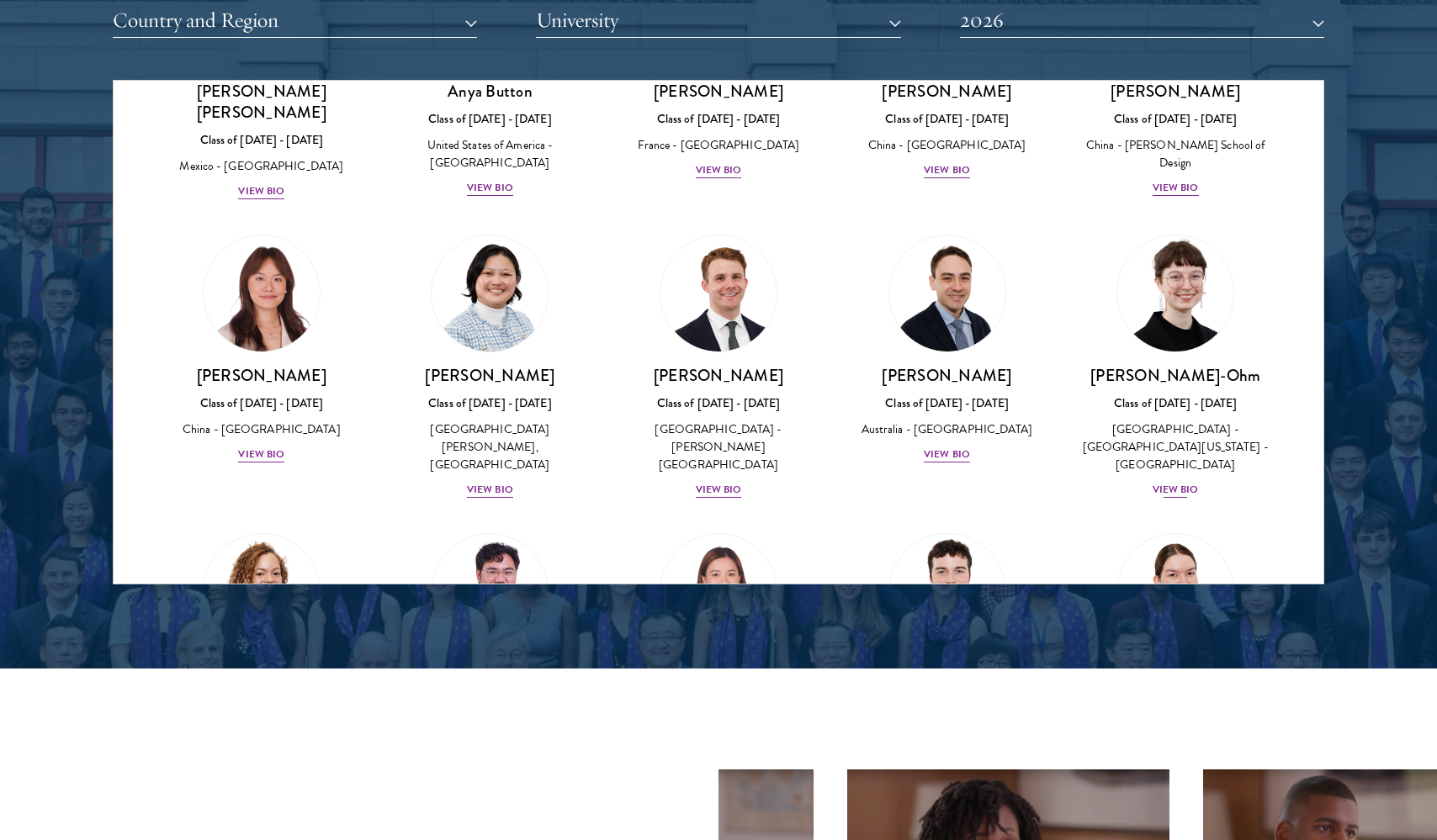
click at [1186, 482] on div "View Bio" at bounding box center [1176, 490] width 46 height 16
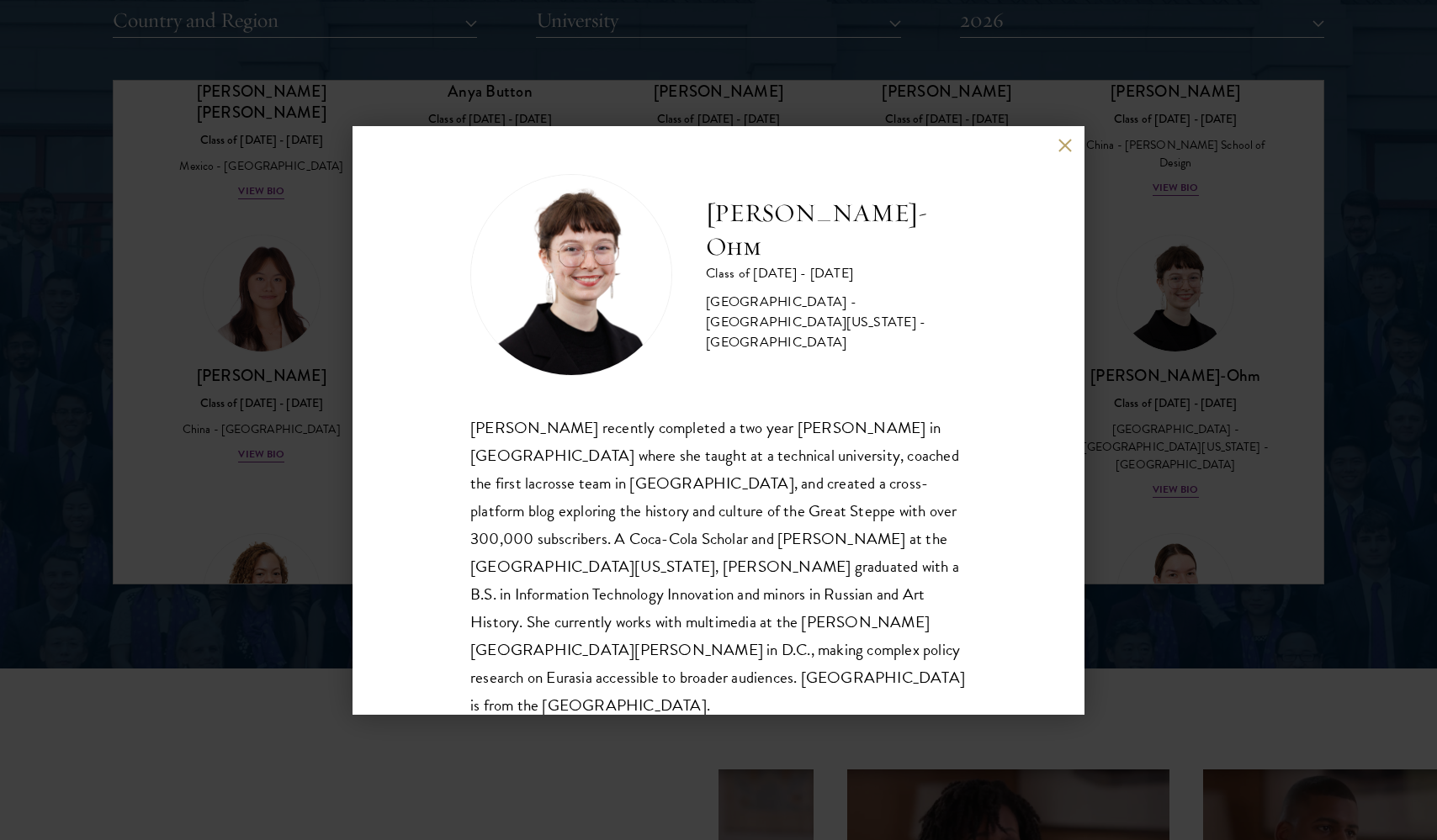
scroll to position [2, 0]
click at [1060, 150] on button at bounding box center [1065, 146] width 14 height 14
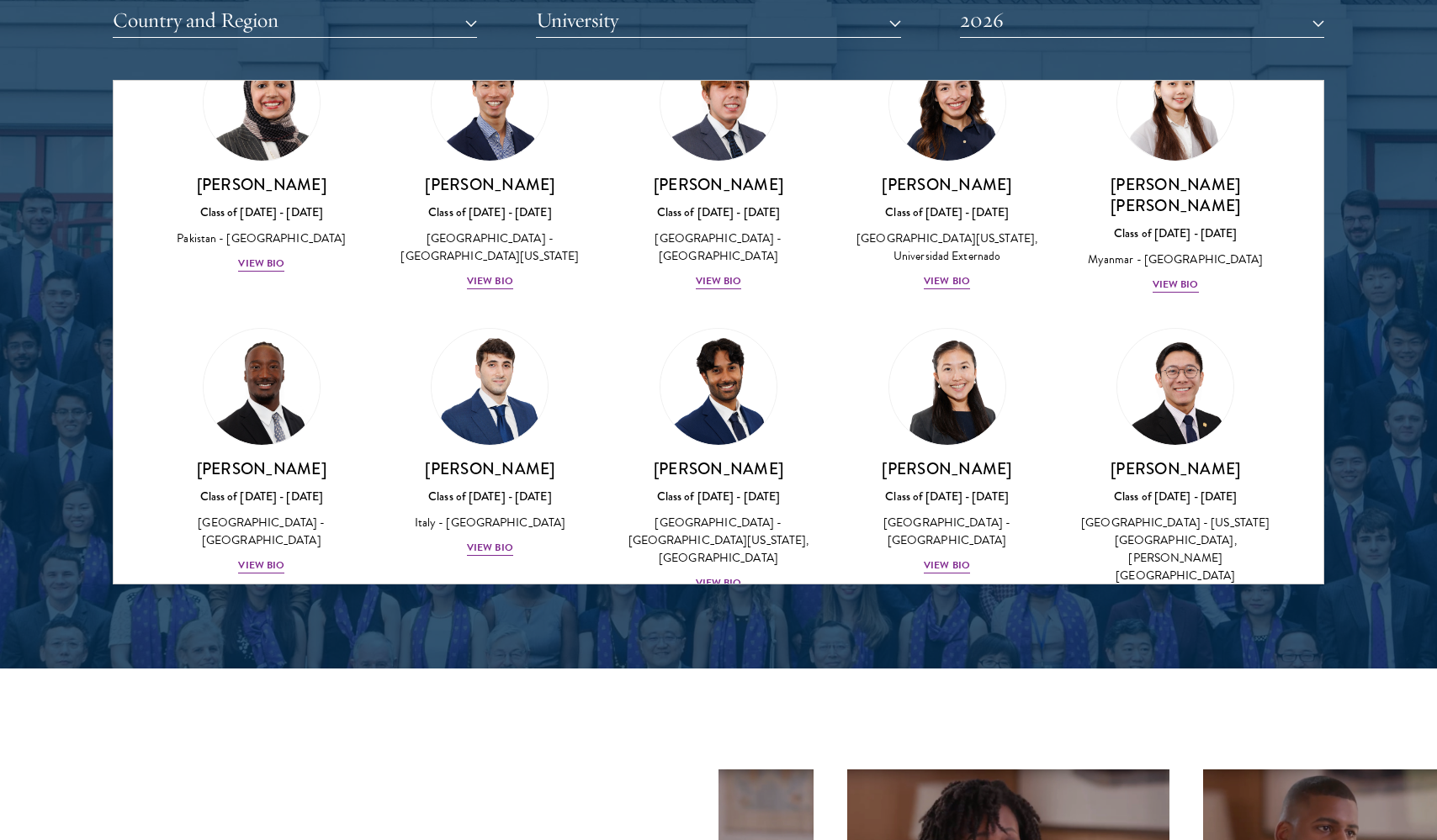
scroll to position [5446, 0]
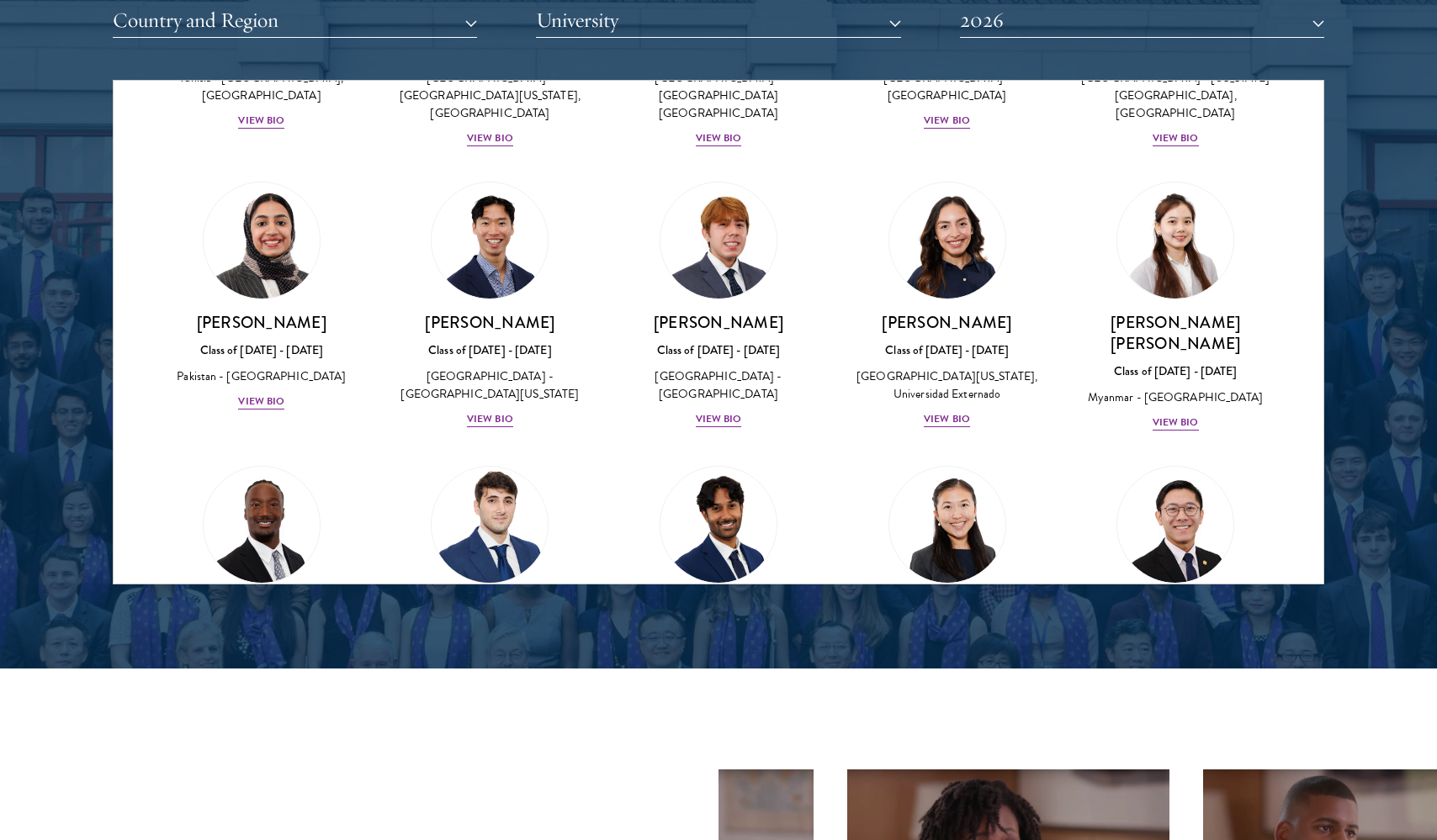
click at [499, 677] on div "View Bio" at bounding box center [490, 685] width 46 height 16
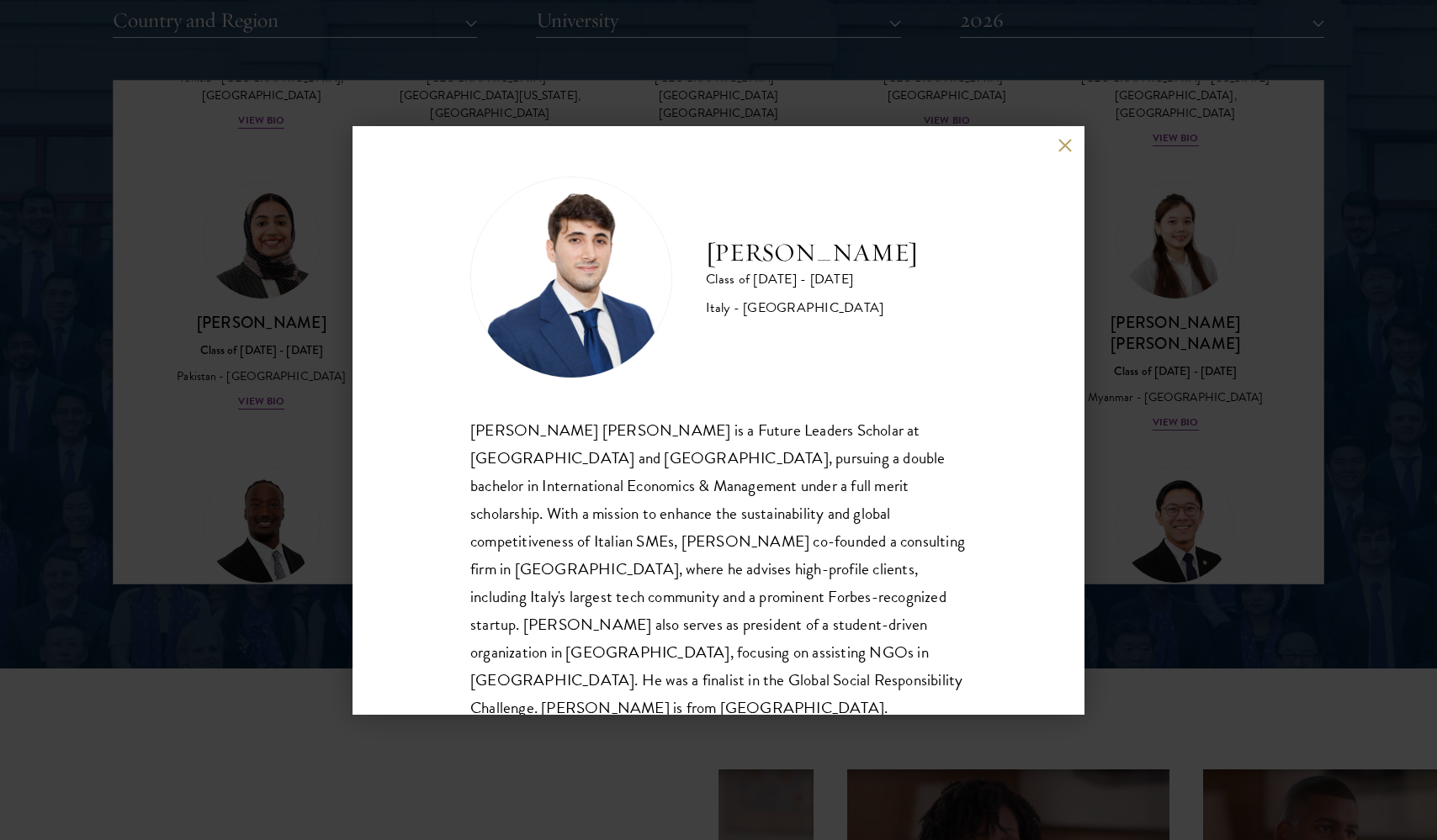
click at [1068, 148] on button at bounding box center [1065, 146] width 14 height 14
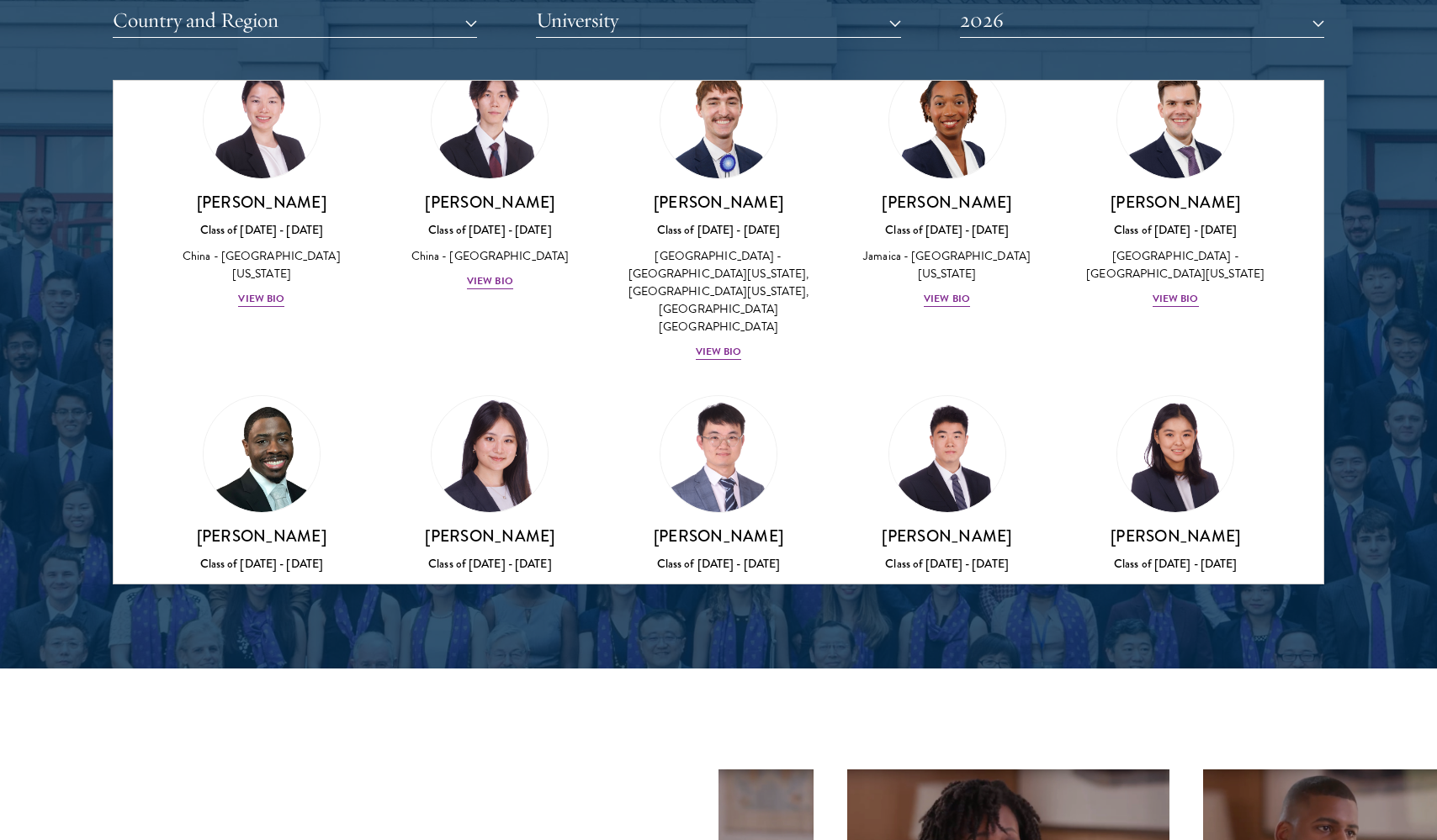
scroll to position [7948, 0]
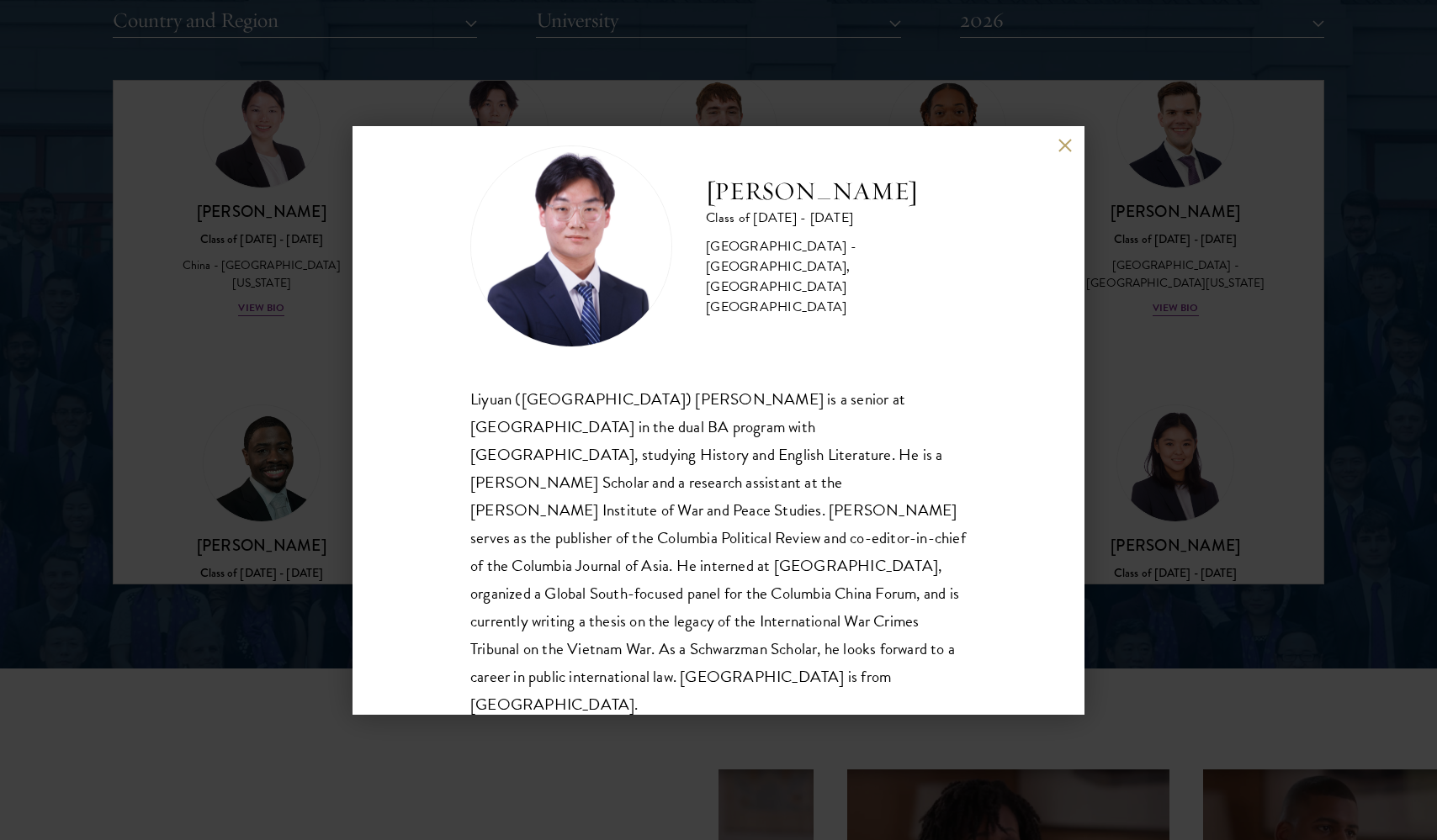
scroll to position [30, 0]
click at [1058, 148] on button at bounding box center [1065, 146] width 14 height 14
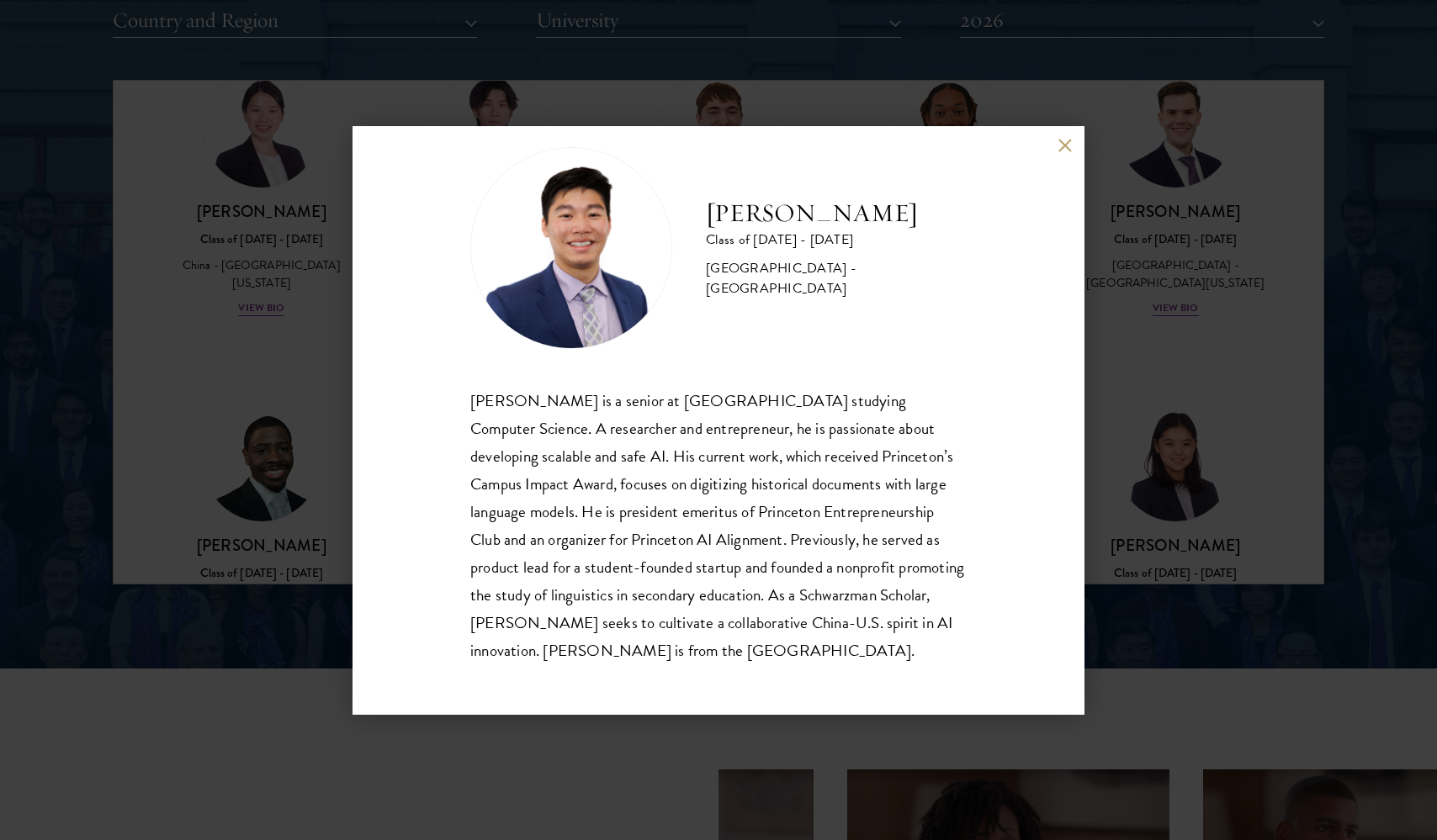
scroll to position [30, 0]
click at [1064, 153] on button at bounding box center [1065, 146] width 14 height 14
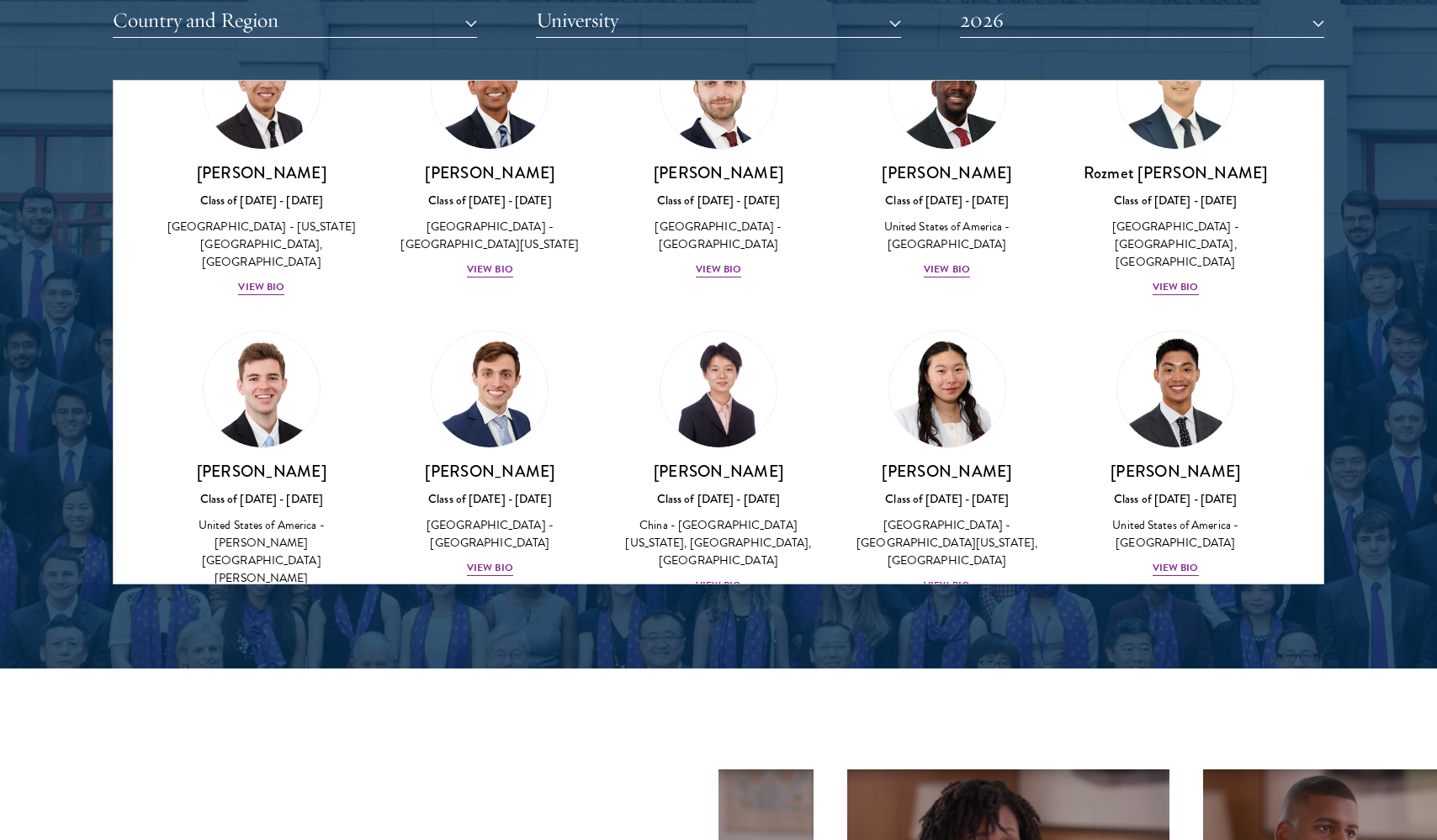
scroll to position [7371, 0]
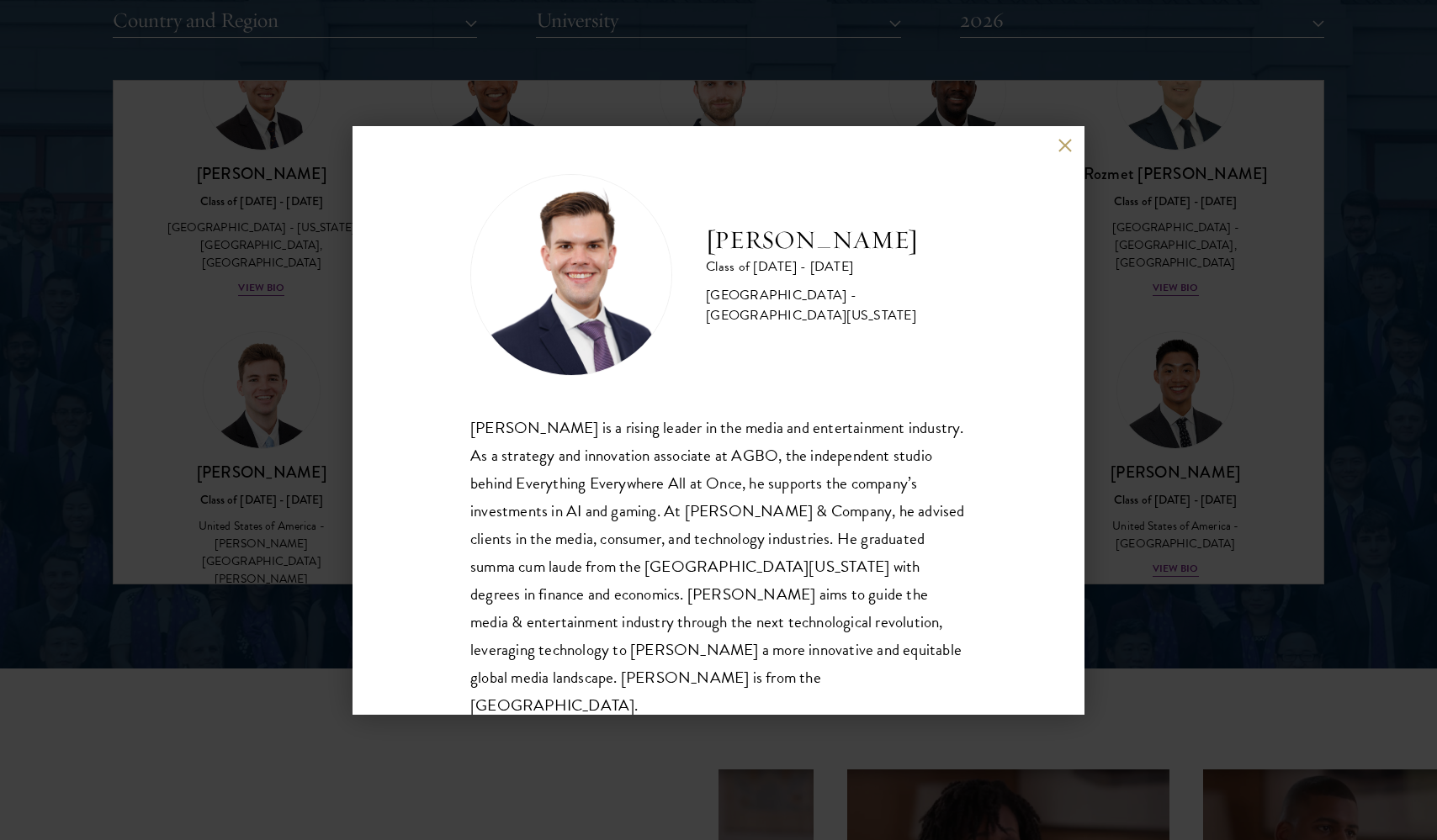
scroll to position [2, 0]
click at [1066, 148] on button at bounding box center [1065, 146] width 14 height 14
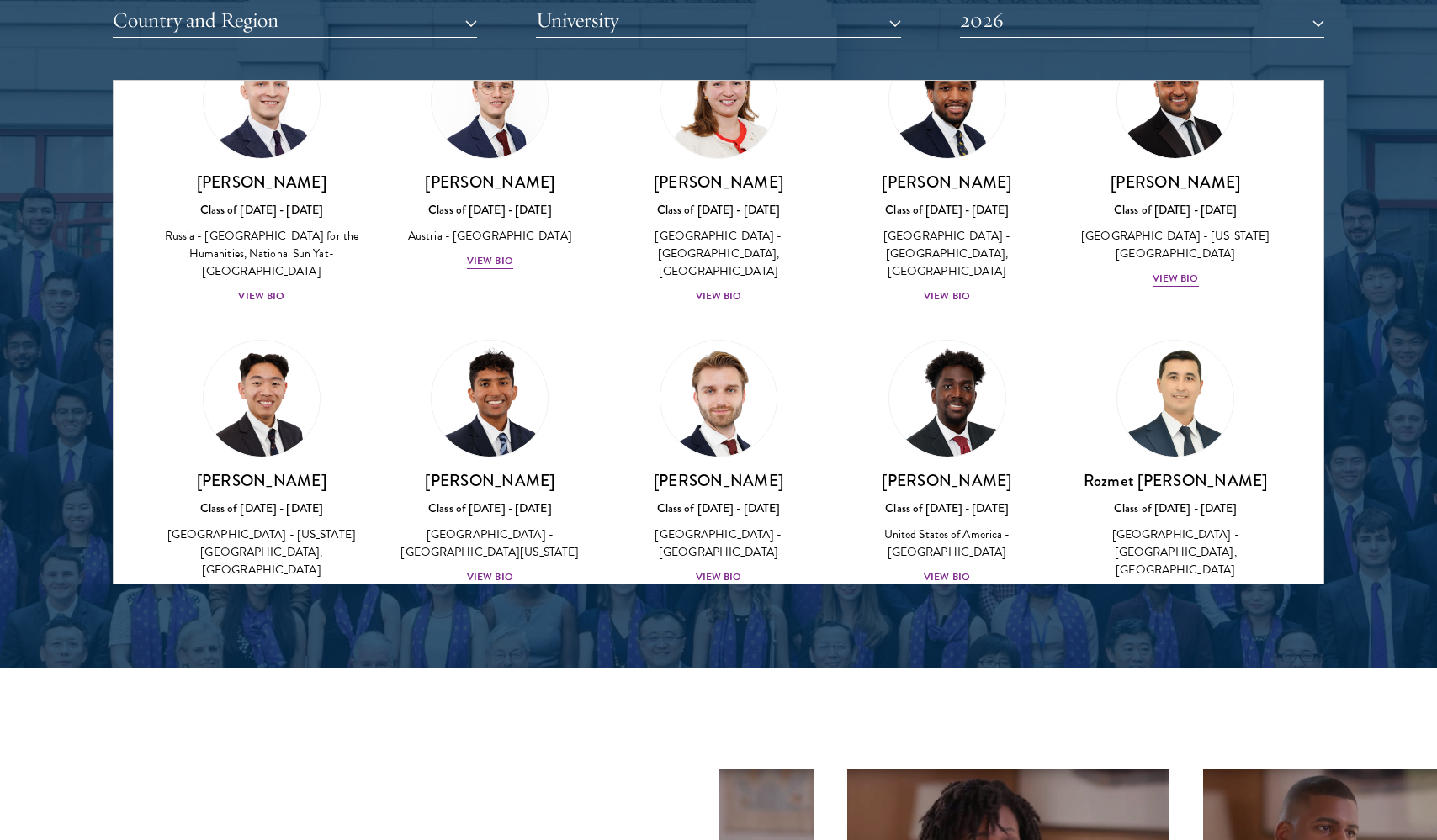
scroll to position [7068, 0]
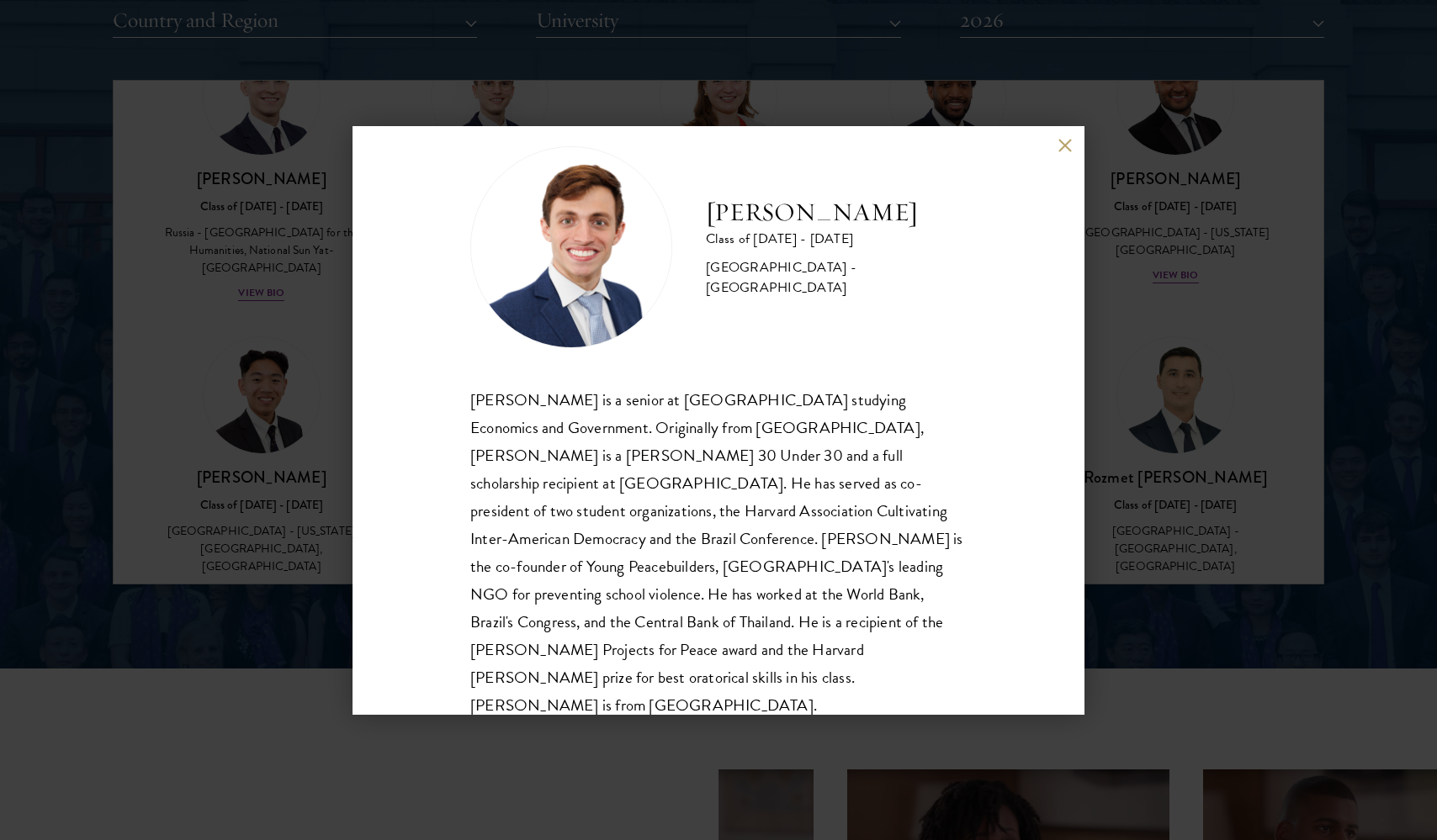
scroll to position [30, 0]
click at [1061, 143] on button at bounding box center [1065, 146] width 14 height 14
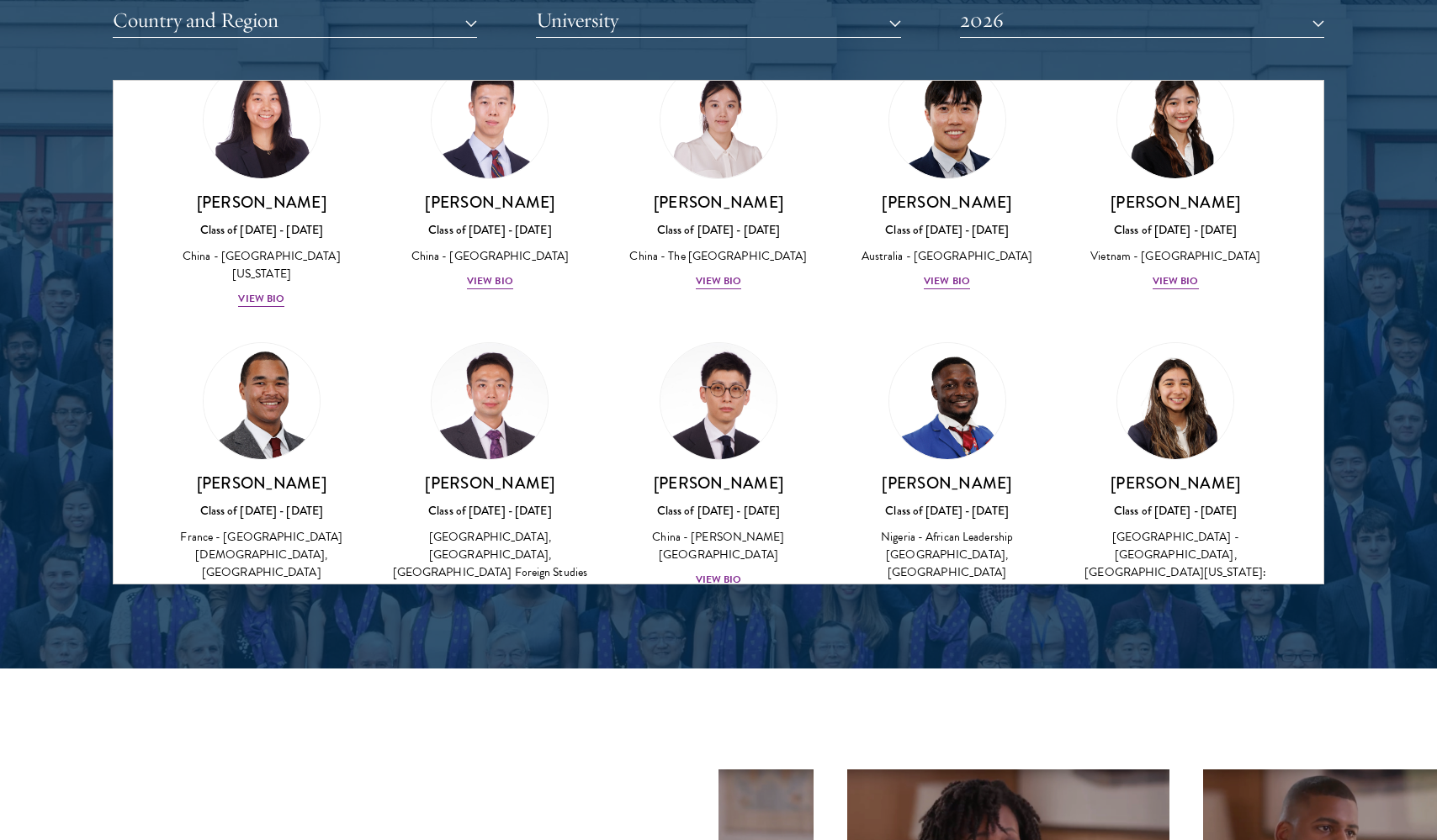
scroll to position [4689, 0]
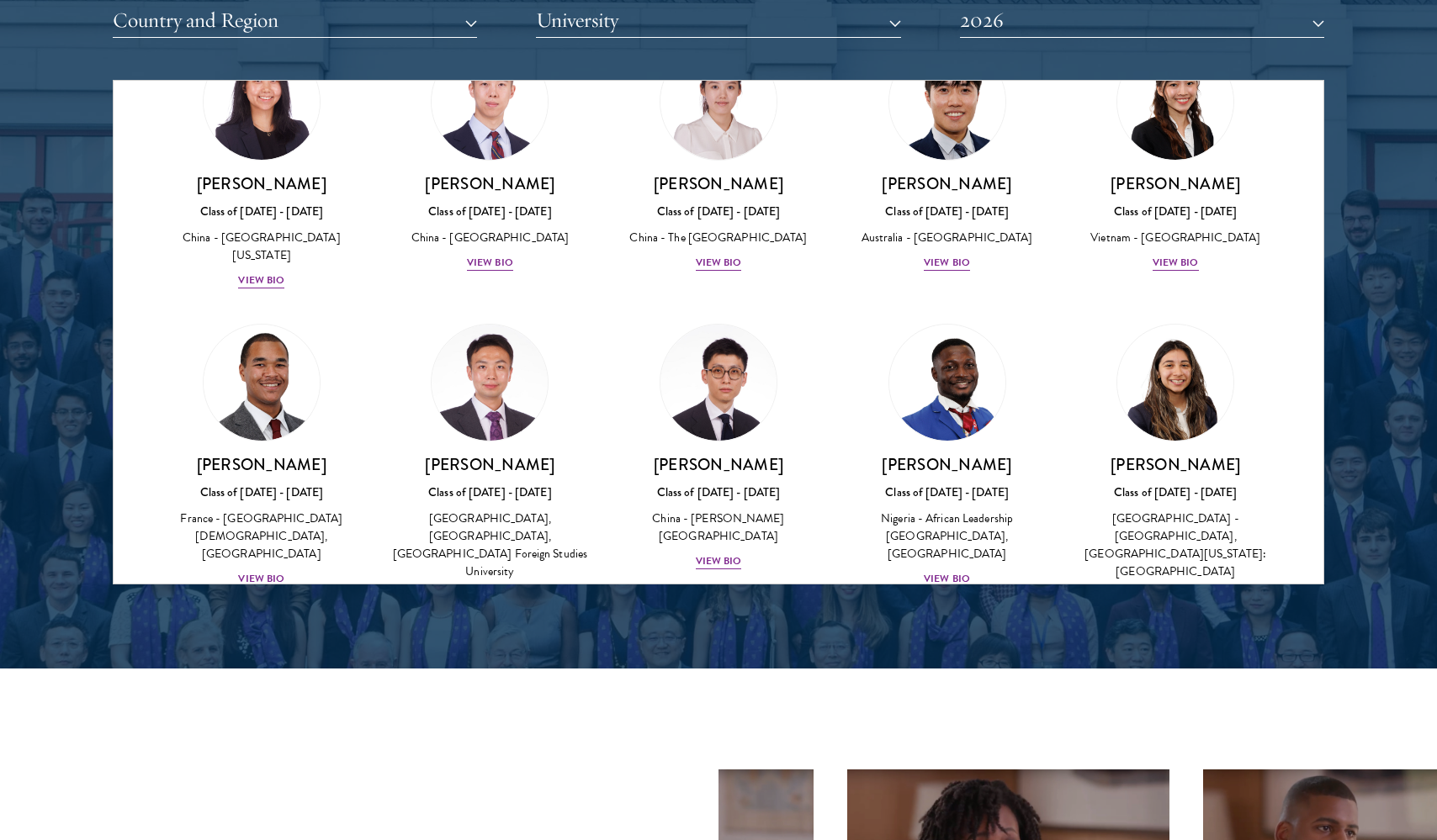
click at [413, 3] on button "Country and Region" at bounding box center [294, 20] width 364 height 35
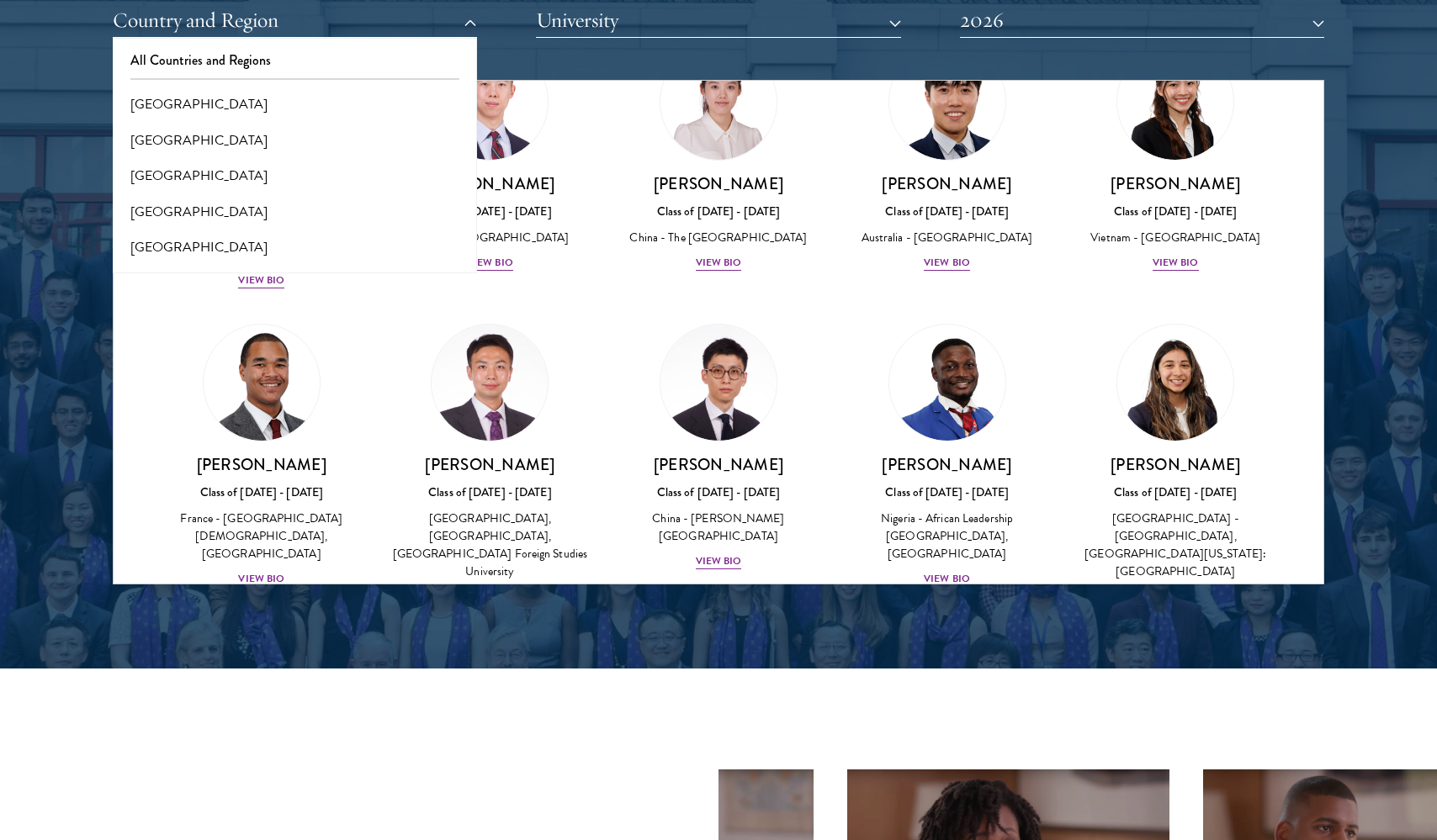
click at [683, 65] on div "Scholar Directory Congratulations and welcome to the Schwarzman Scholars Class …" at bounding box center [718, 157] width 1211 height 855
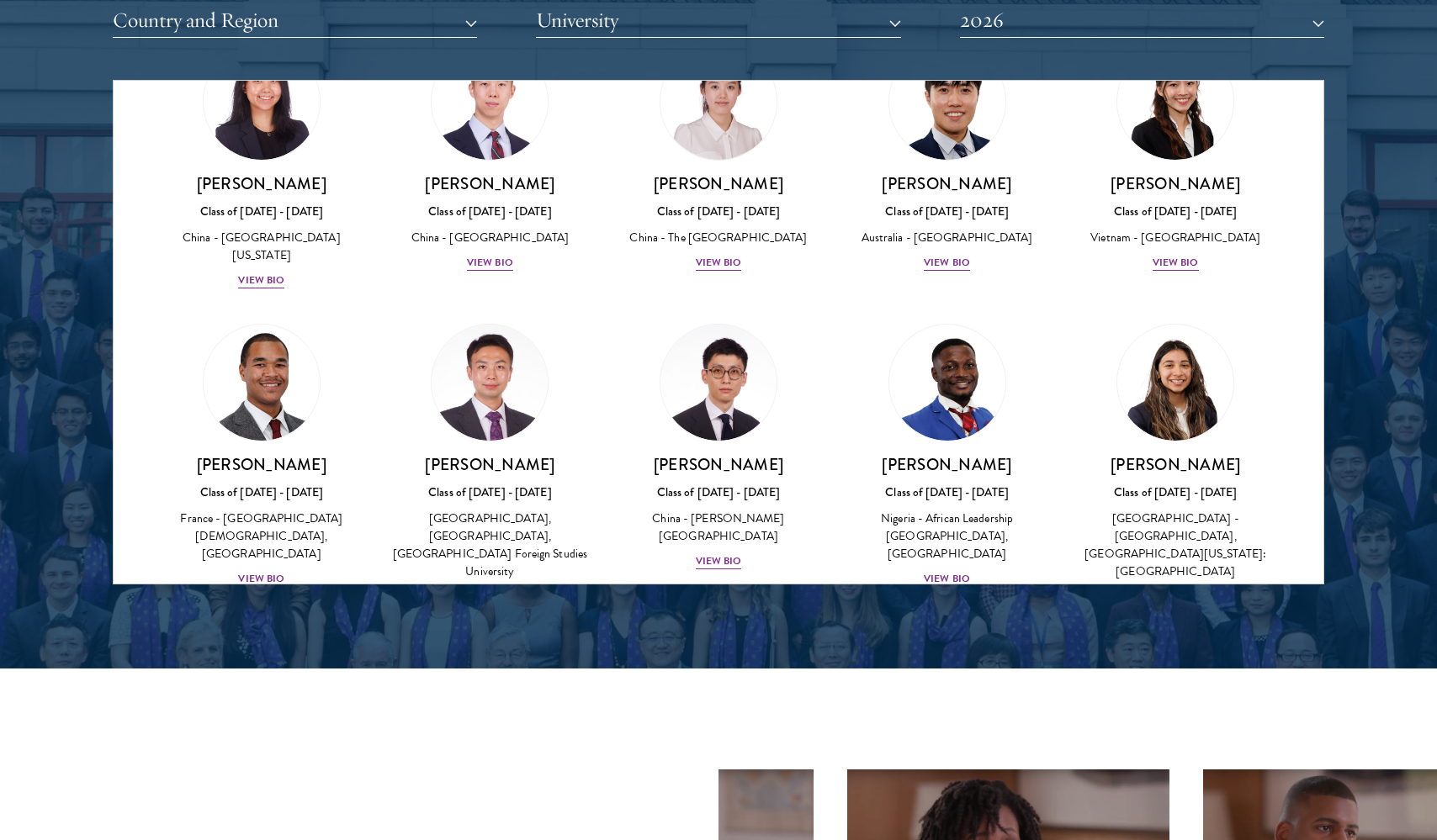
click at [718, 3] on button "University" at bounding box center [718, 20] width 364 height 35
